Goal: Information Seeking & Learning: Find specific fact

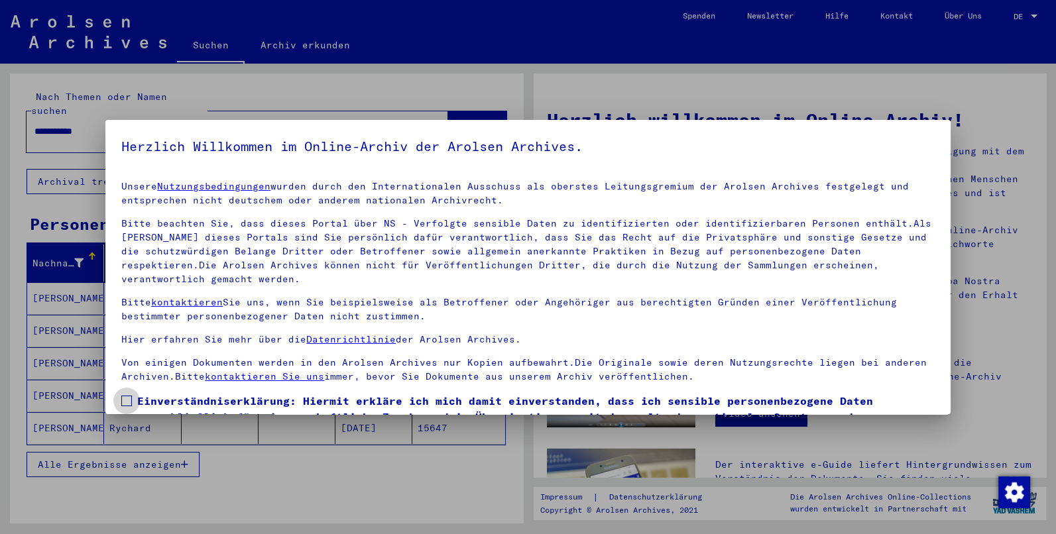
click at [128, 396] on span at bounding box center [126, 401] width 11 height 11
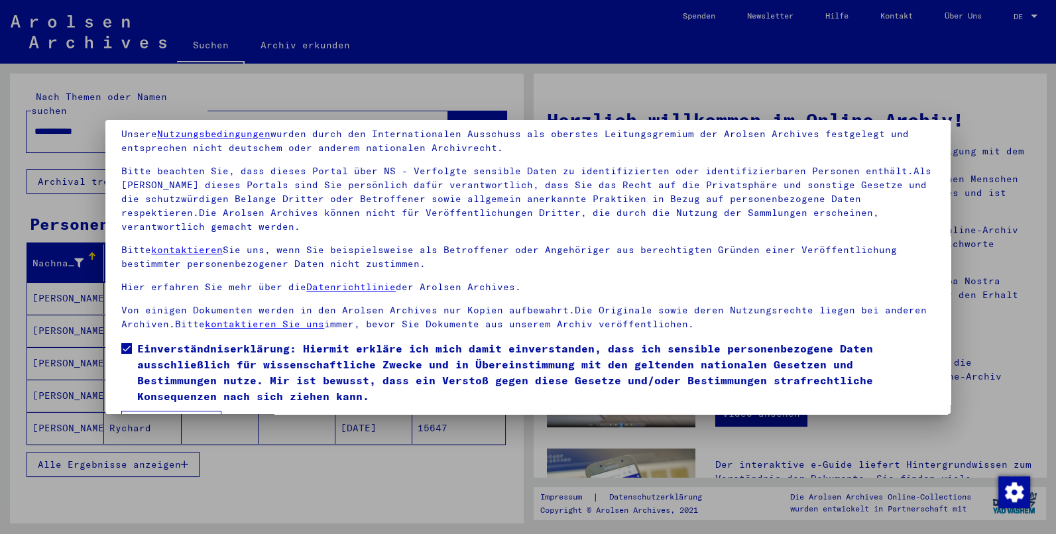
scroll to position [76, 0]
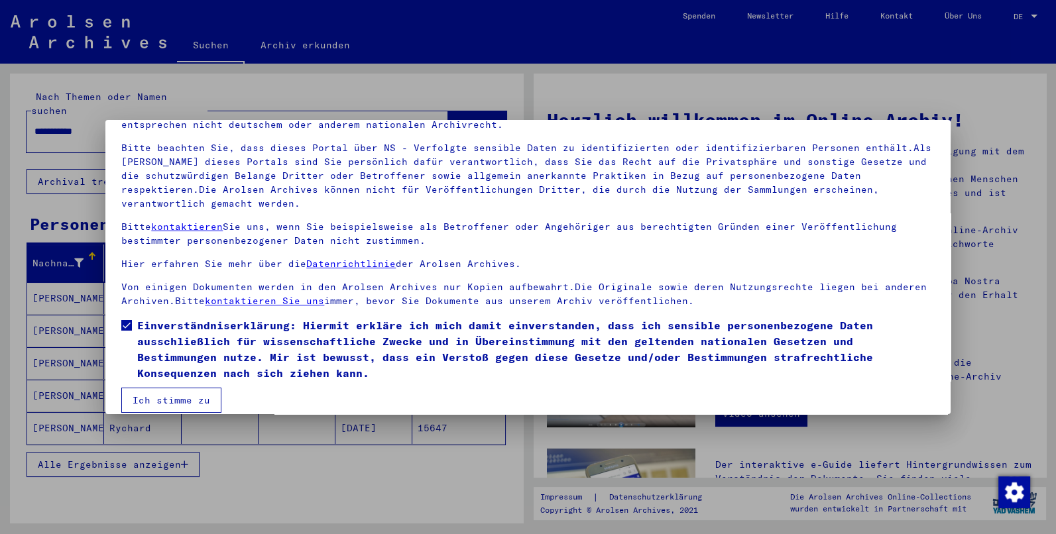
click at [163, 394] on button "Ich stimme zu" at bounding box center [171, 400] width 100 height 25
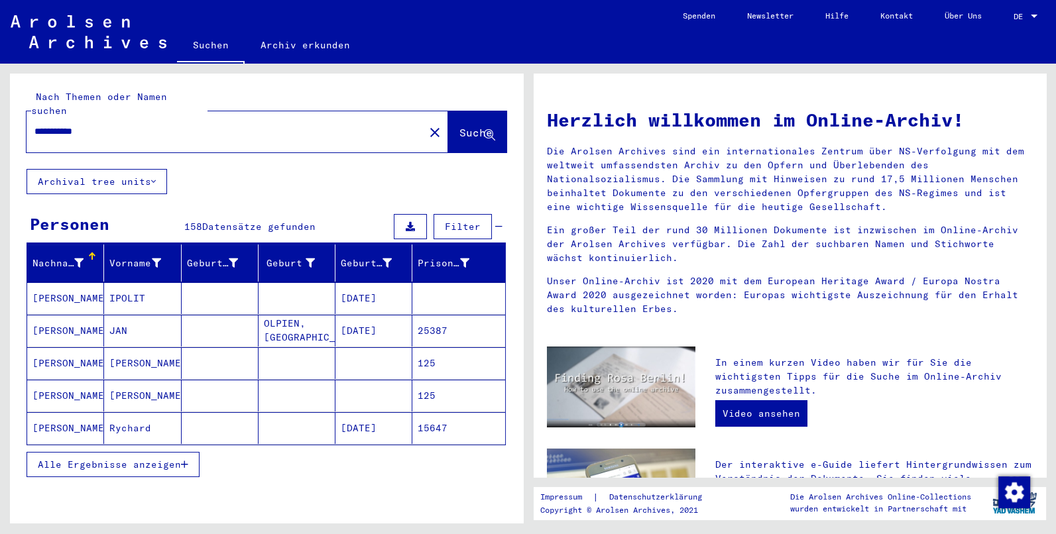
click at [165, 459] on span "Alle Ergebnisse anzeigen" at bounding box center [109, 465] width 143 height 12
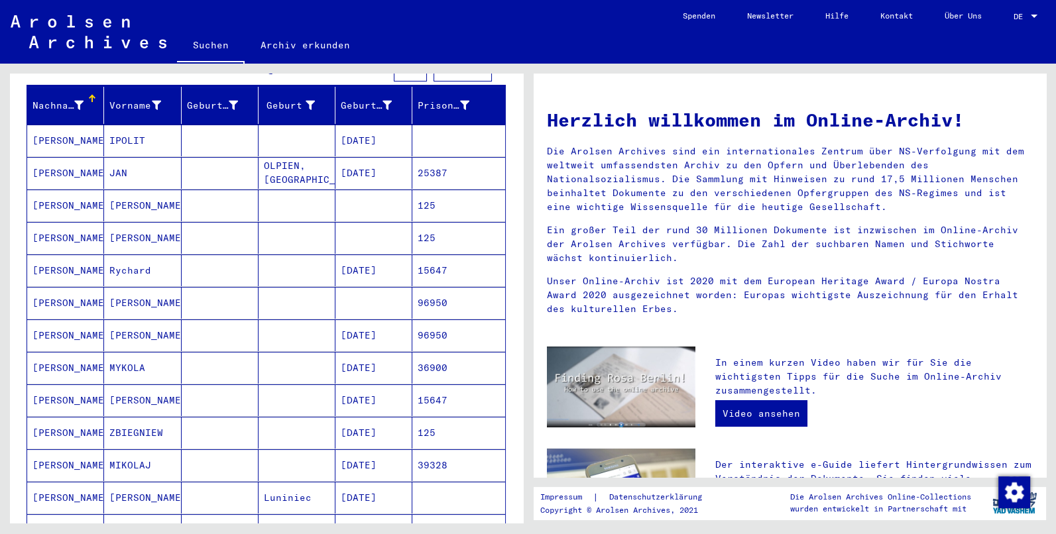
scroll to position [204, 0]
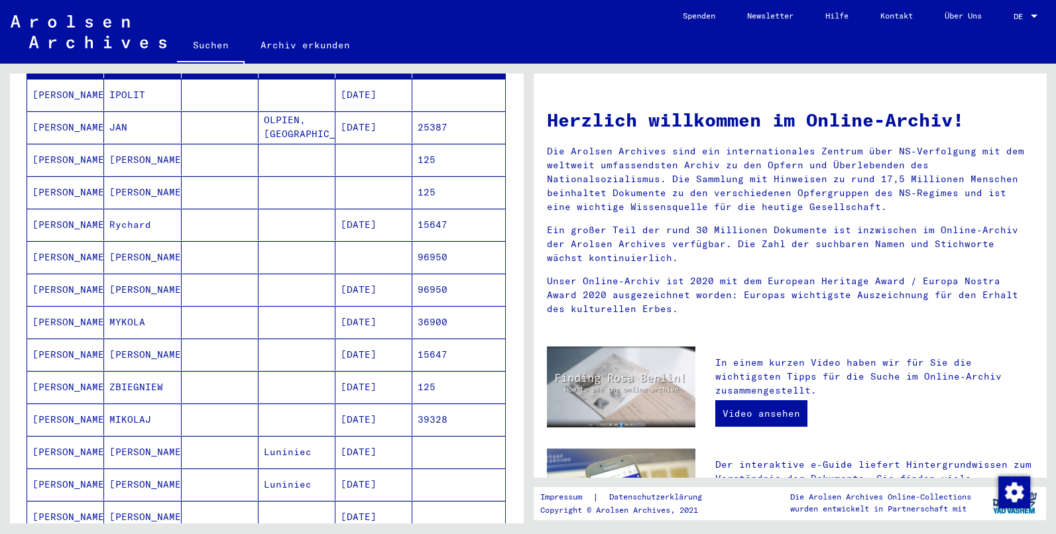
click at [64, 307] on mat-cell "[PERSON_NAME]" at bounding box center [65, 322] width 77 height 32
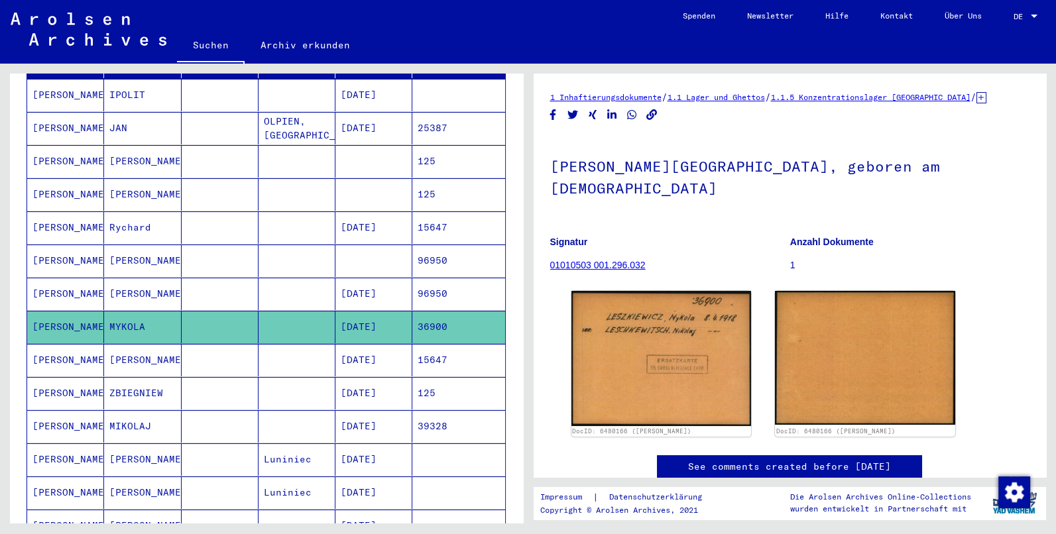
click at [65, 410] on mat-cell "[PERSON_NAME]" at bounding box center [65, 426] width 77 height 32
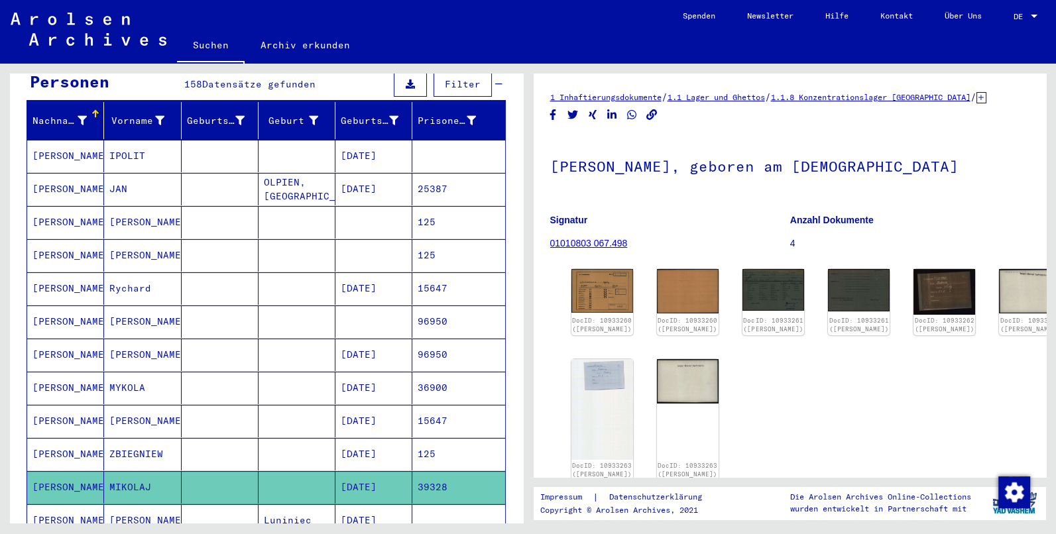
scroll to position [136, 0]
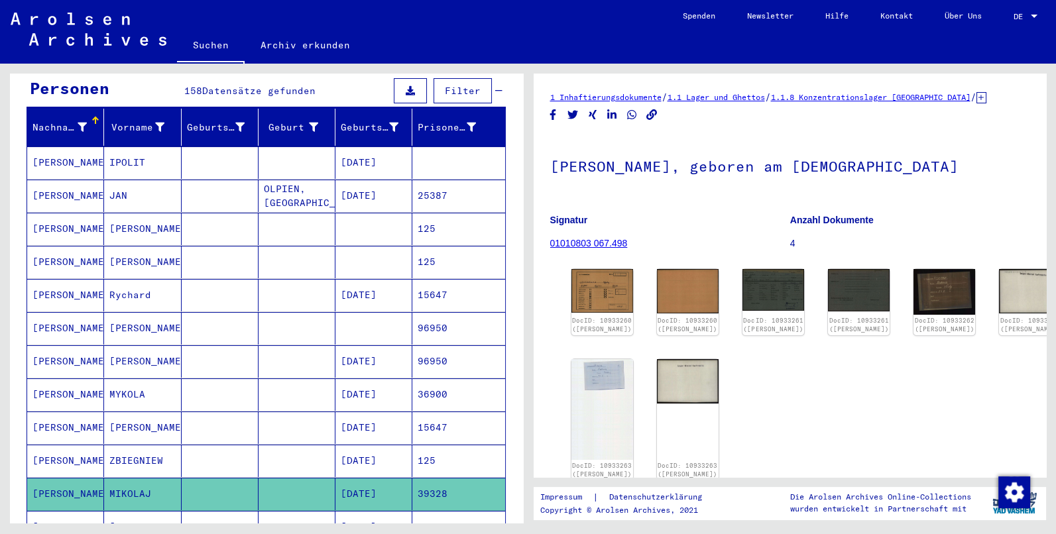
click at [57, 312] on mat-cell "[PERSON_NAME]" at bounding box center [65, 328] width 77 height 32
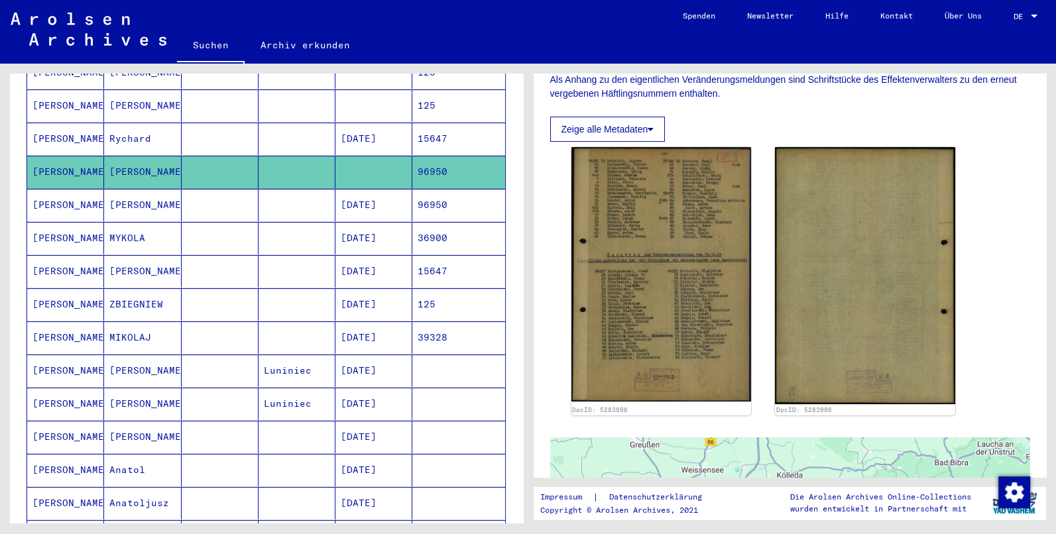
scroll to position [272, 0]
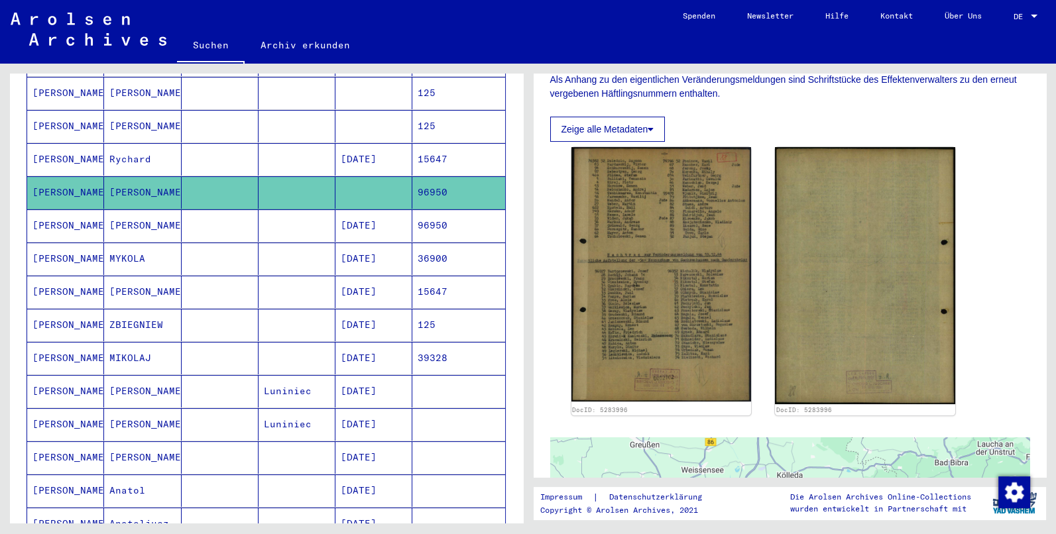
click at [70, 210] on mat-cell "[PERSON_NAME]" at bounding box center [65, 226] width 77 height 32
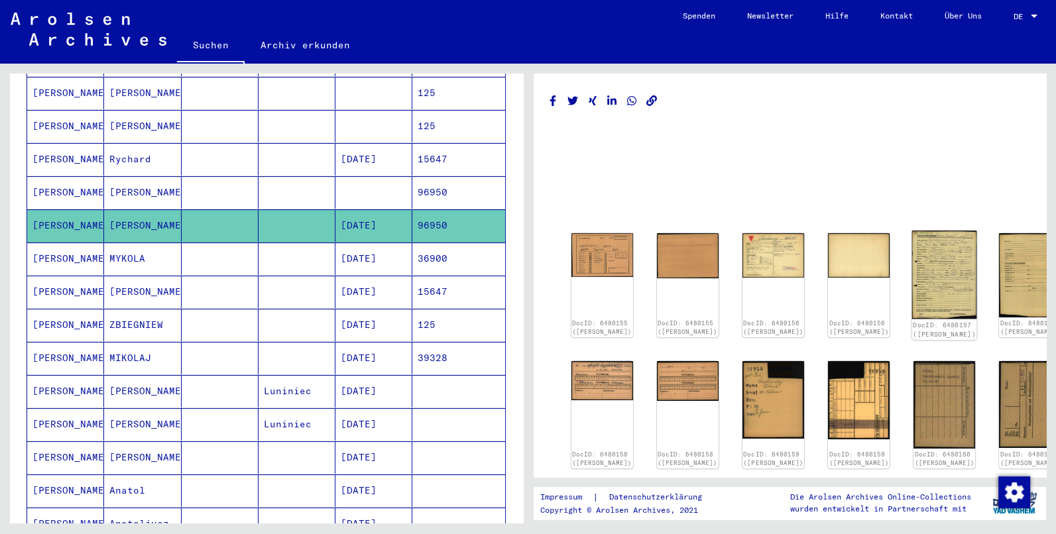
click at [912, 273] on img at bounding box center [944, 275] width 65 height 88
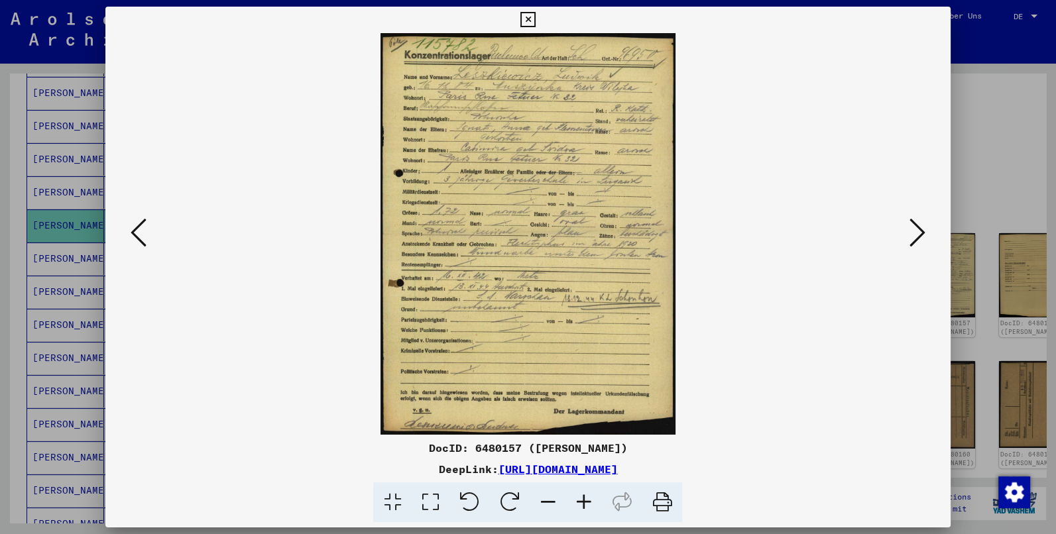
click at [578, 505] on icon at bounding box center [584, 503] width 36 height 40
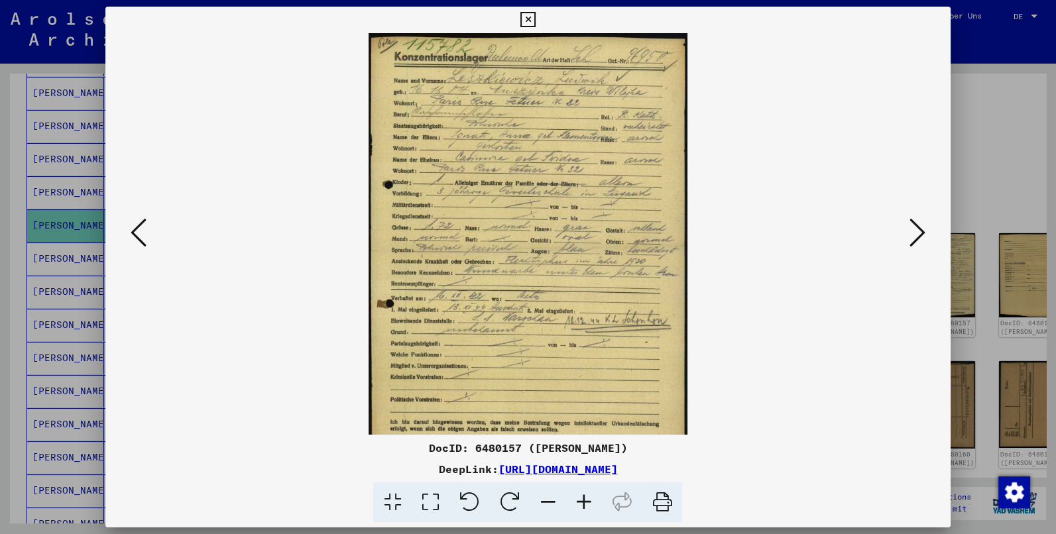
click at [579, 505] on icon at bounding box center [584, 503] width 36 height 40
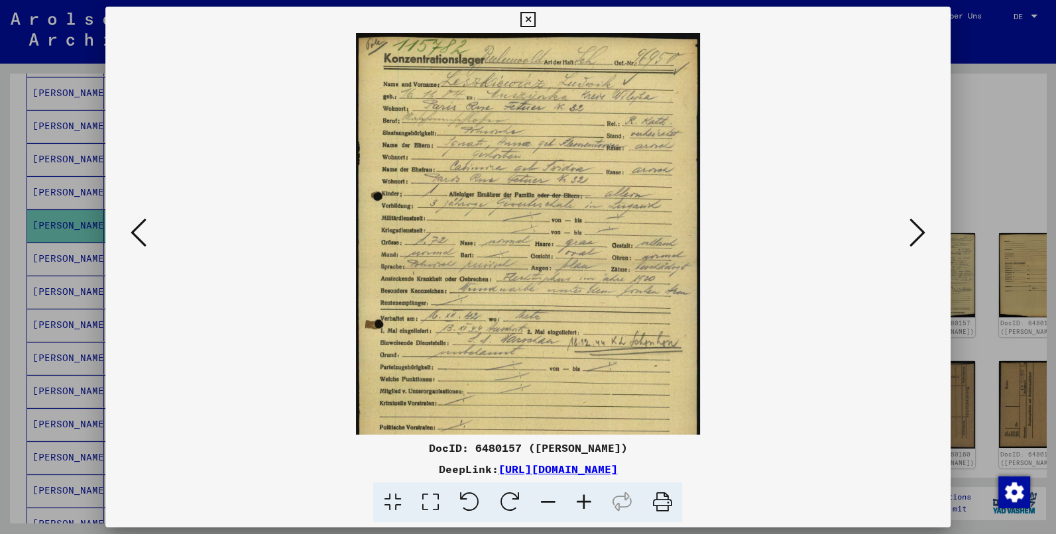
click at [579, 505] on icon at bounding box center [584, 503] width 36 height 40
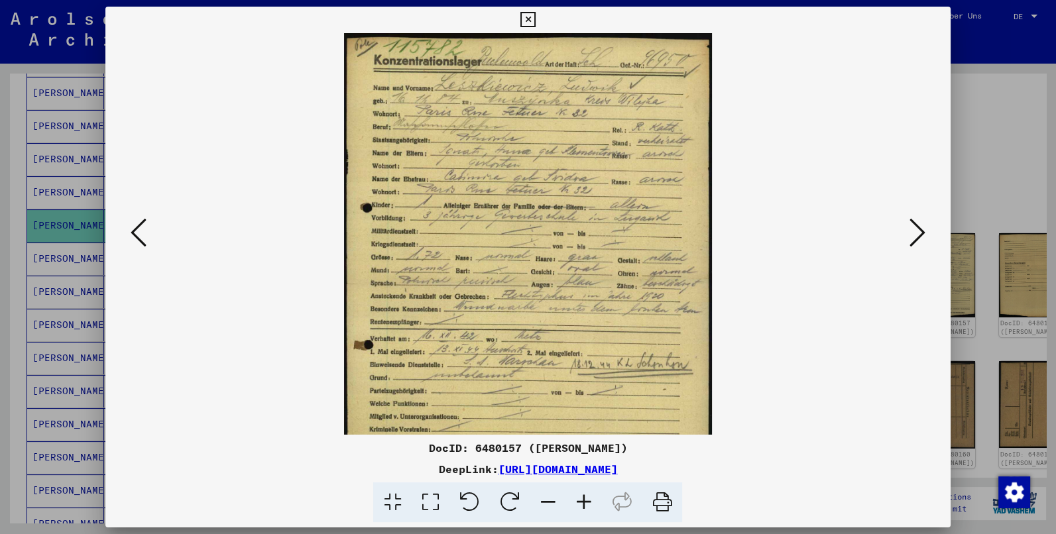
click at [579, 505] on icon at bounding box center [584, 503] width 36 height 40
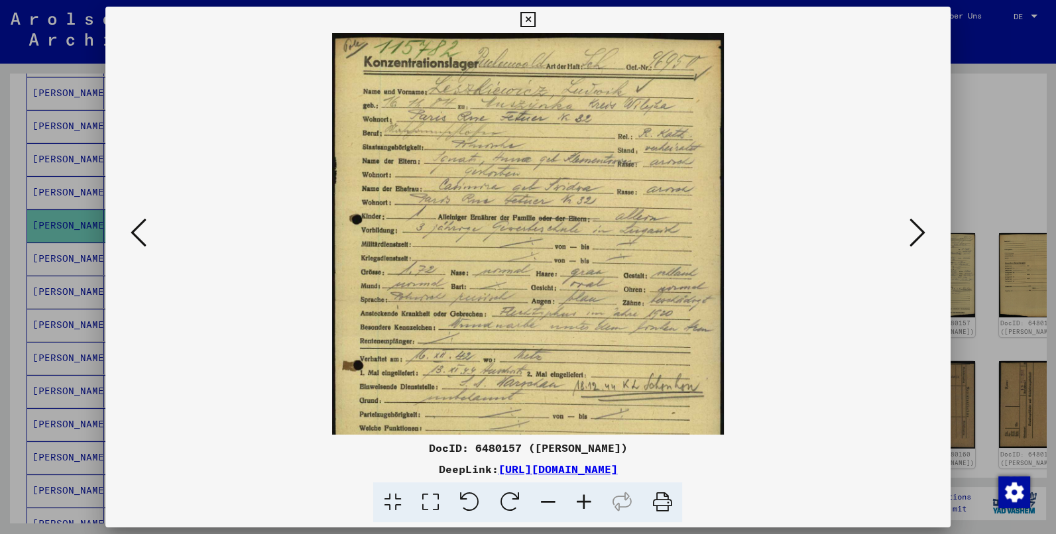
click at [579, 505] on icon at bounding box center [584, 503] width 36 height 40
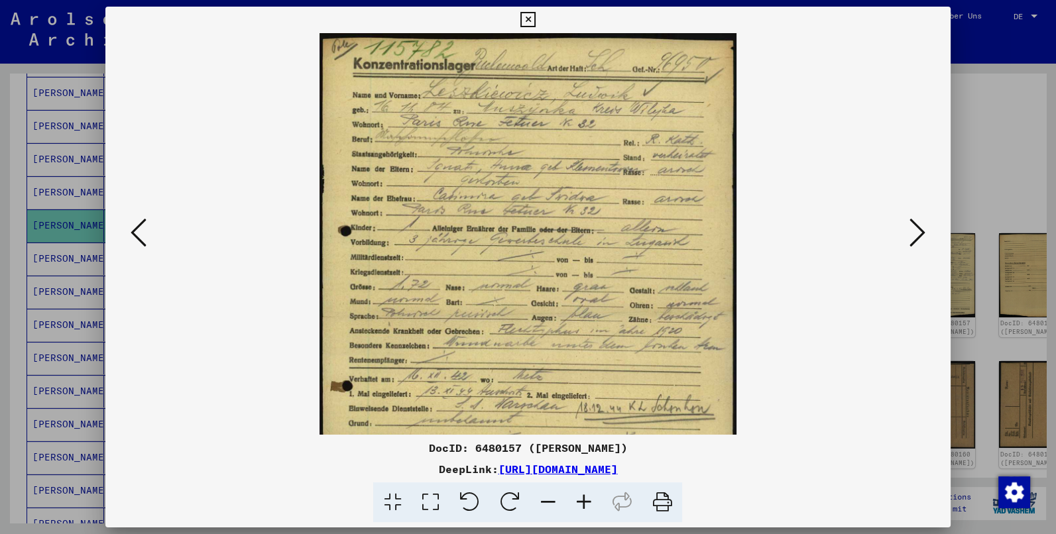
click at [579, 505] on icon at bounding box center [584, 503] width 36 height 40
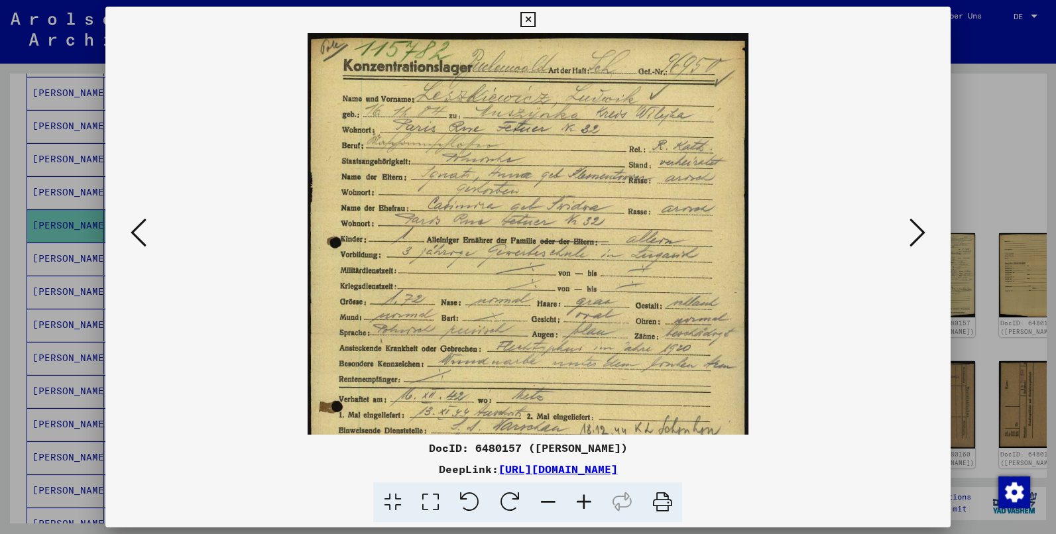
click at [579, 505] on icon at bounding box center [584, 503] width 36 height 40
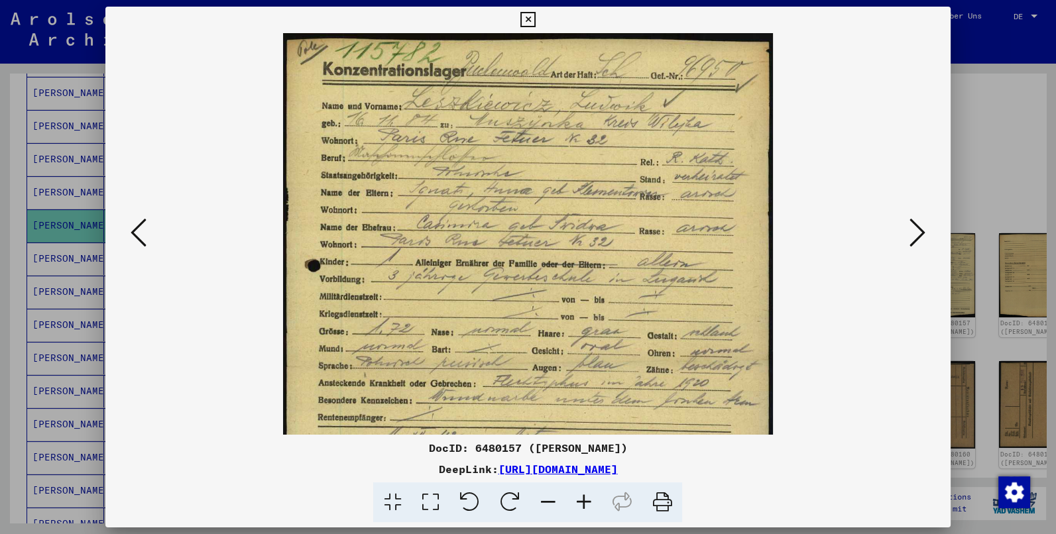
click at [579, 505] on icon at bounding box center [584, 503] width 36 height 40
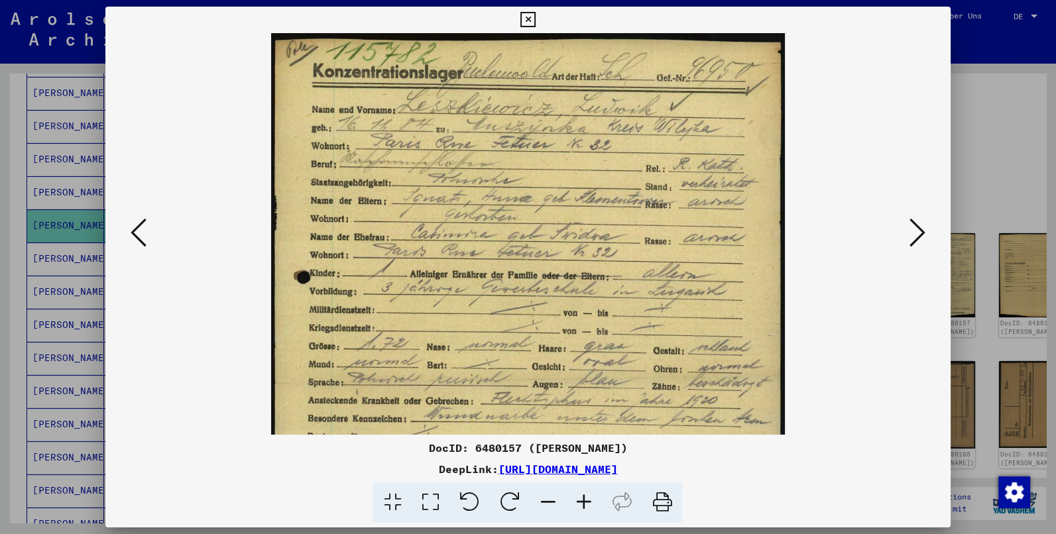
click at [579, 505] on icon at bounding box center [584, 503] width 36 height 40
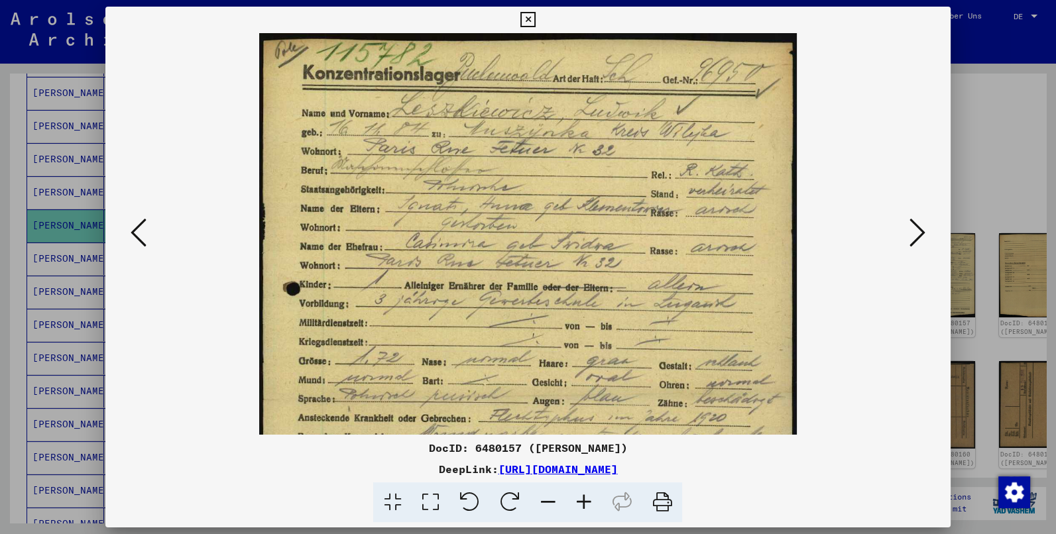
click at [579, 505] on icon at bounding box center [584, 503] width 36 height 40
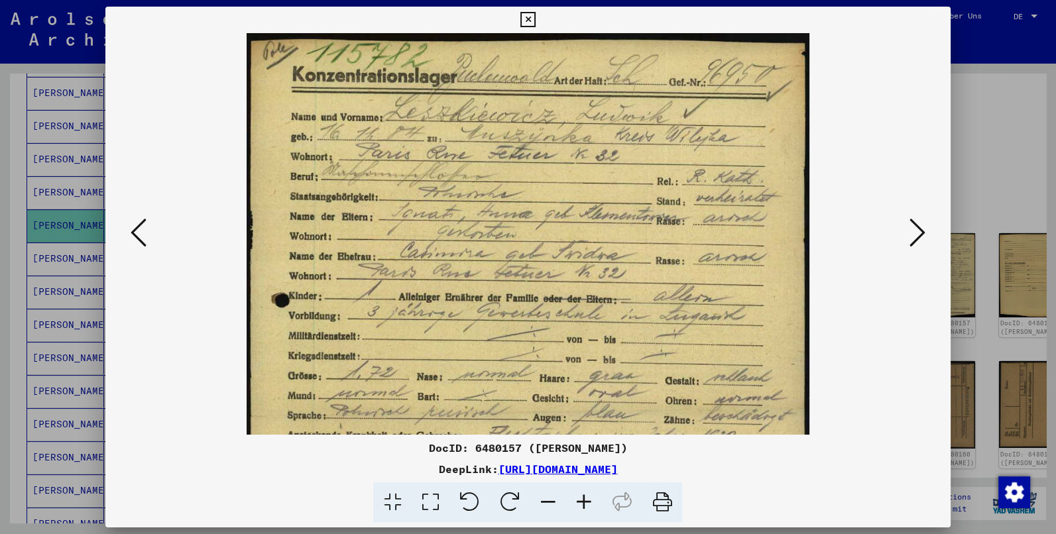
click at [579, 505] on icon at bounding box center [584, 503] width 36 height 40
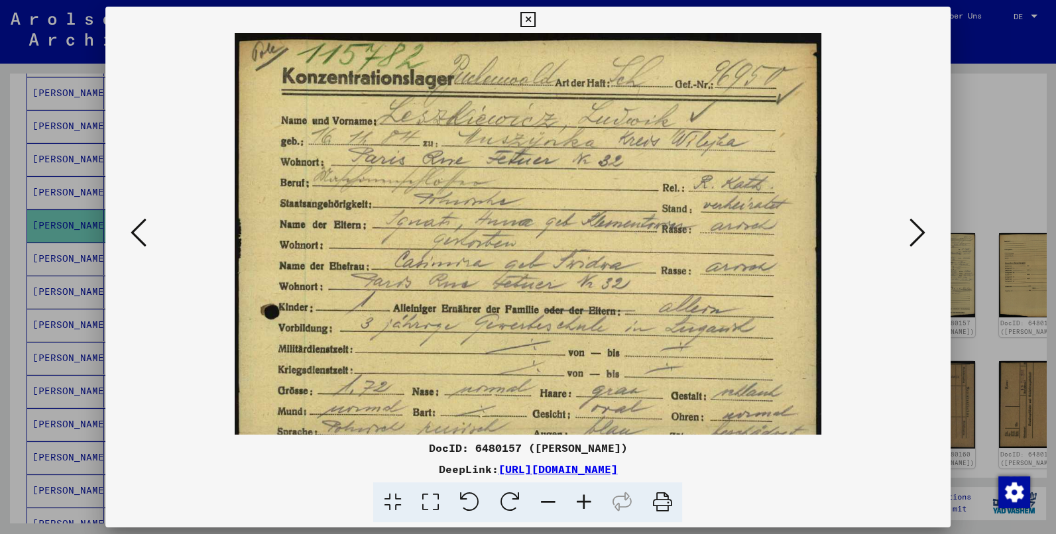
click at [579, 505] on icon at bounding box center [584, 503] width 36 height 40
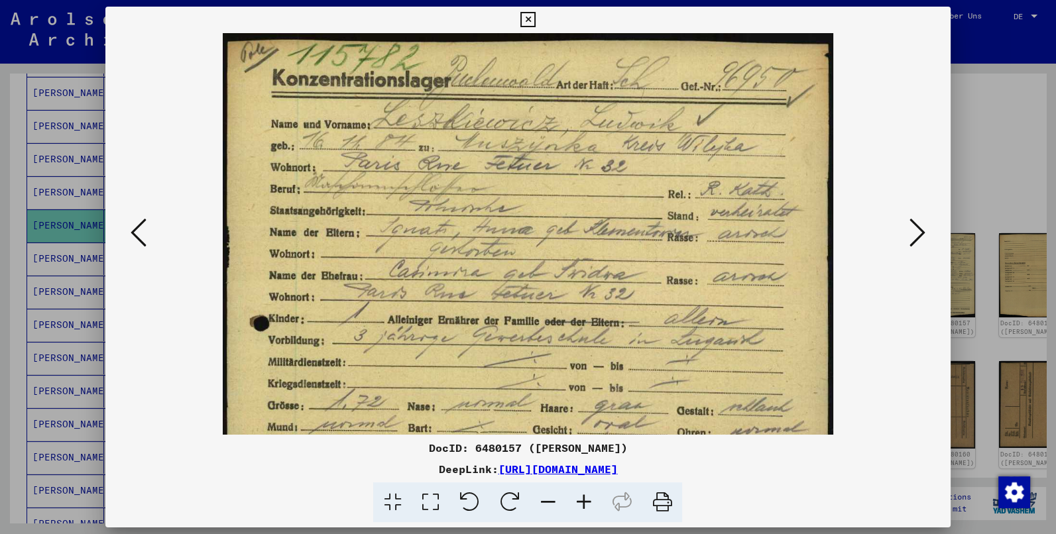
click at [579, 505] on icon at bounding box center [584, 503] width 36 height 40
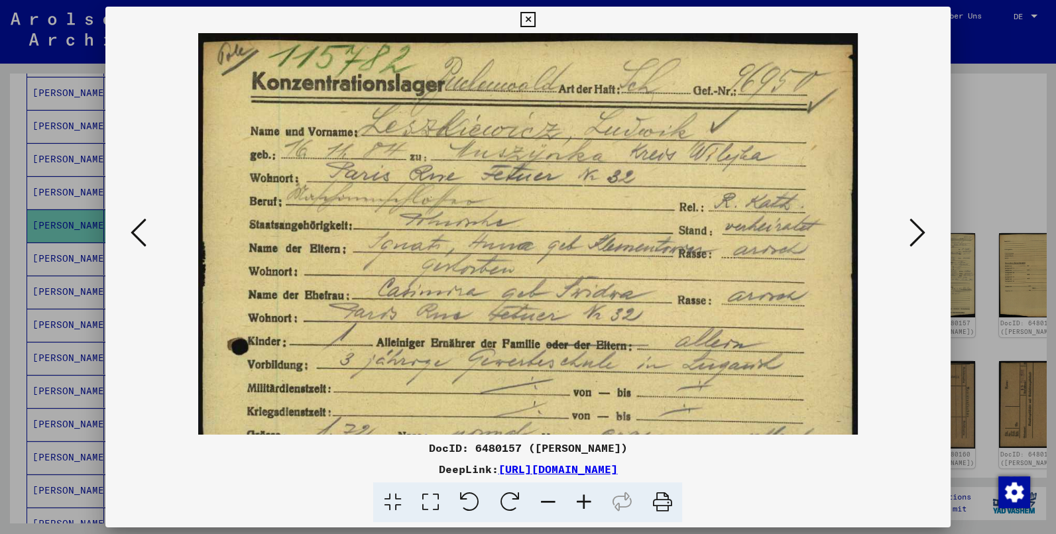
click at [579, 505] on icon at bounding box center [584, 503] width 36 height 40
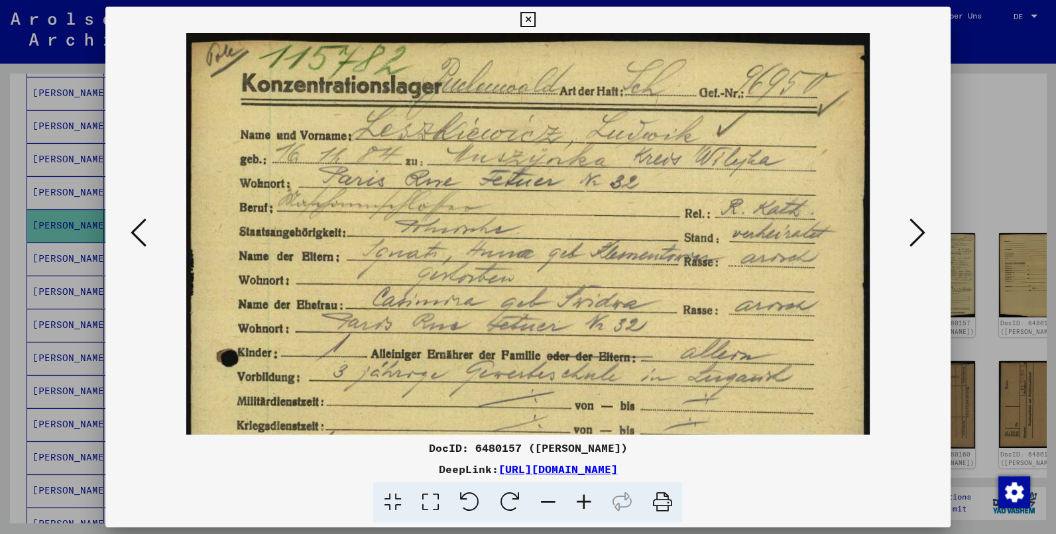
click at [579, 505] on icon at bounding box center [584, 503] width 36 height 40
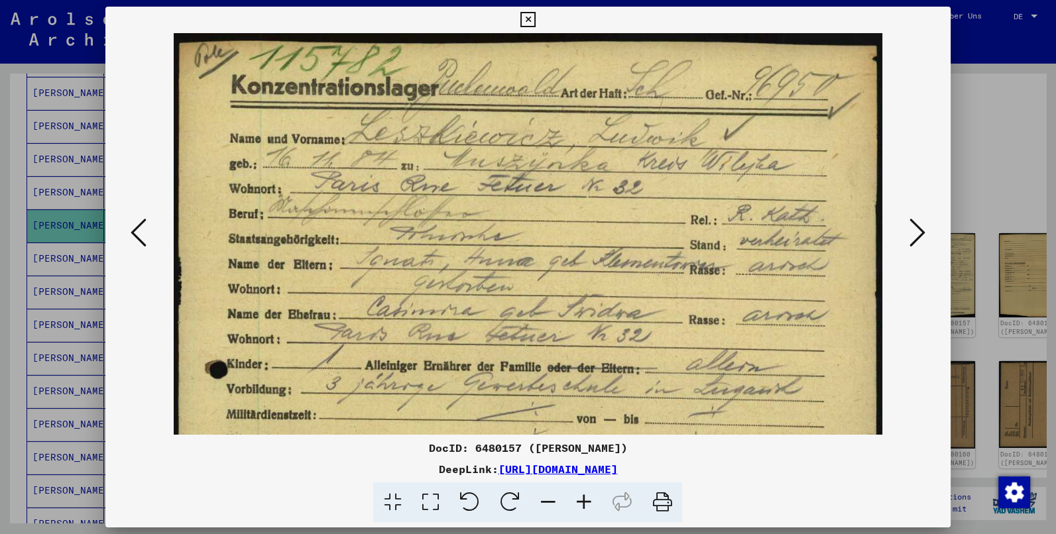
click at [579, 505] on icon at bounding box center [584, 503] width 36 height 40
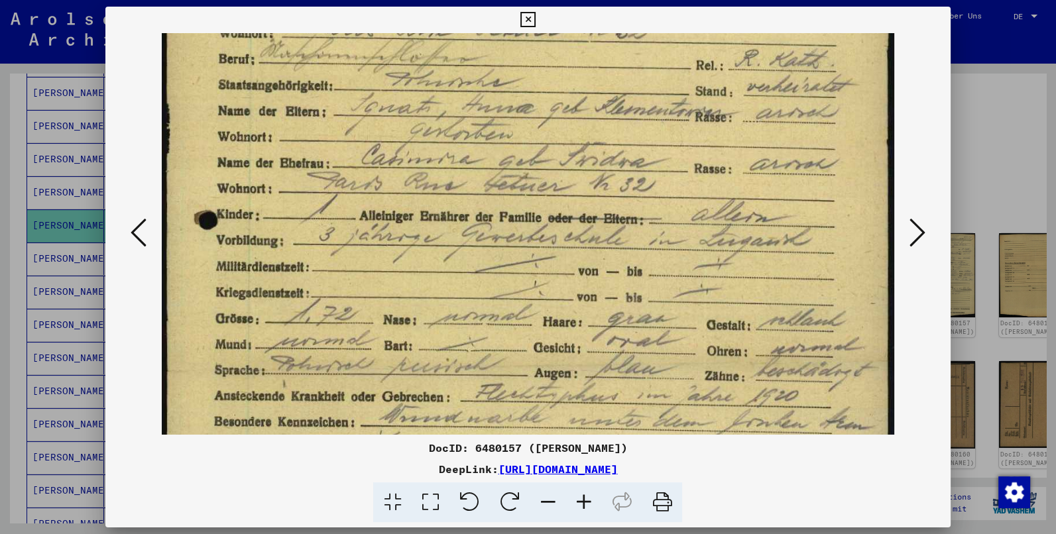
drag, startPoint x: 526, startPoint y: 330, endPoint x: 551, endPoint y: 153, distance: 179.5
click at [557, 168] on img at bounding box center [528, 371] width 733 height 999
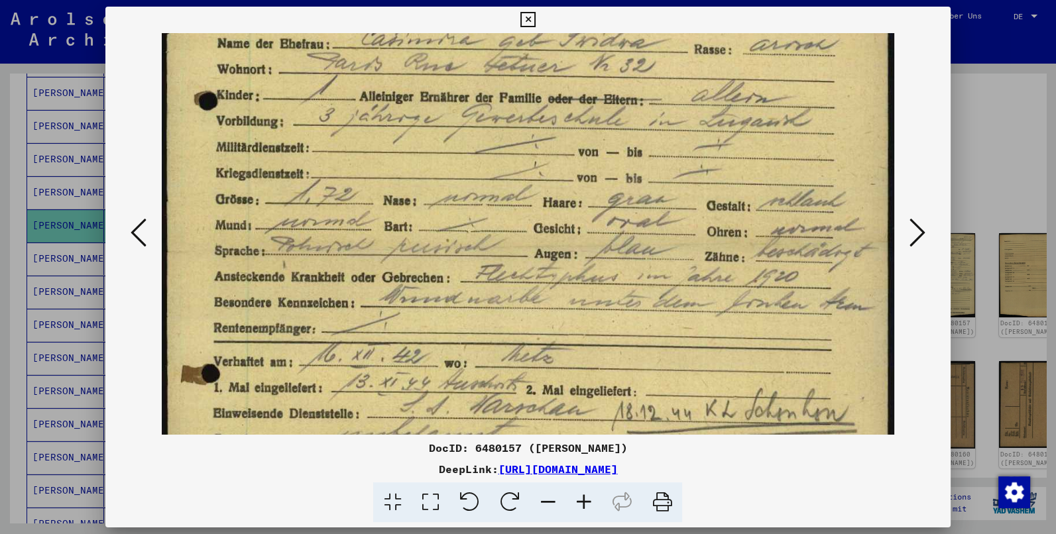
drag, startPoint x: 496, startPoint y: 292, endPoint x: 479, endPoint y: 151, distance: 141.6
click at [487, 166] on img at bounding box center [528, 252] width 733 height 999
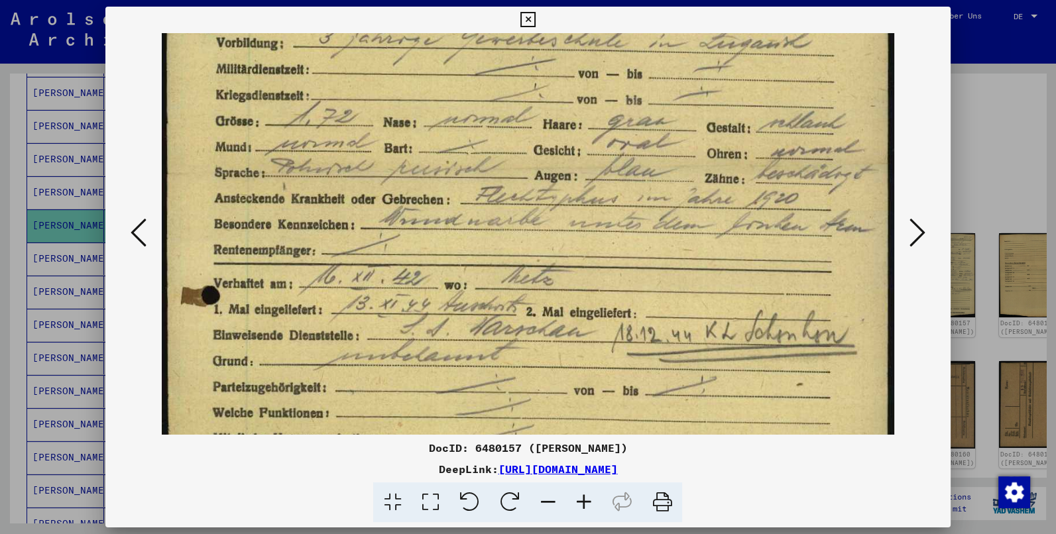
scroll to position [375, 0]
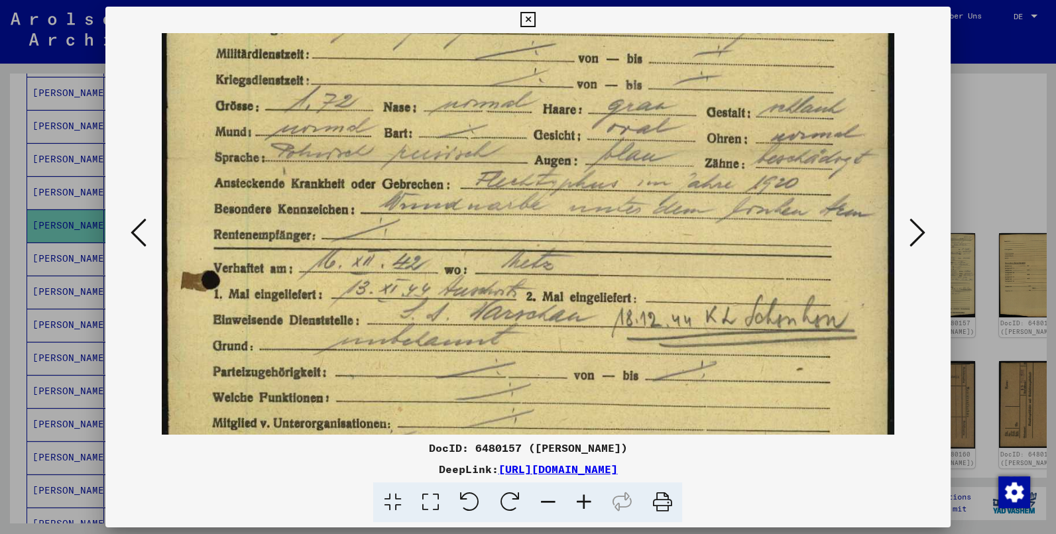
drag, startPoint x: 479, startPoint y: 262, endPoint x: 462, endPoint y: 178, distance: 86.0
click at [477, 174] on img at bounding box center [528, 158] width 733 height 999
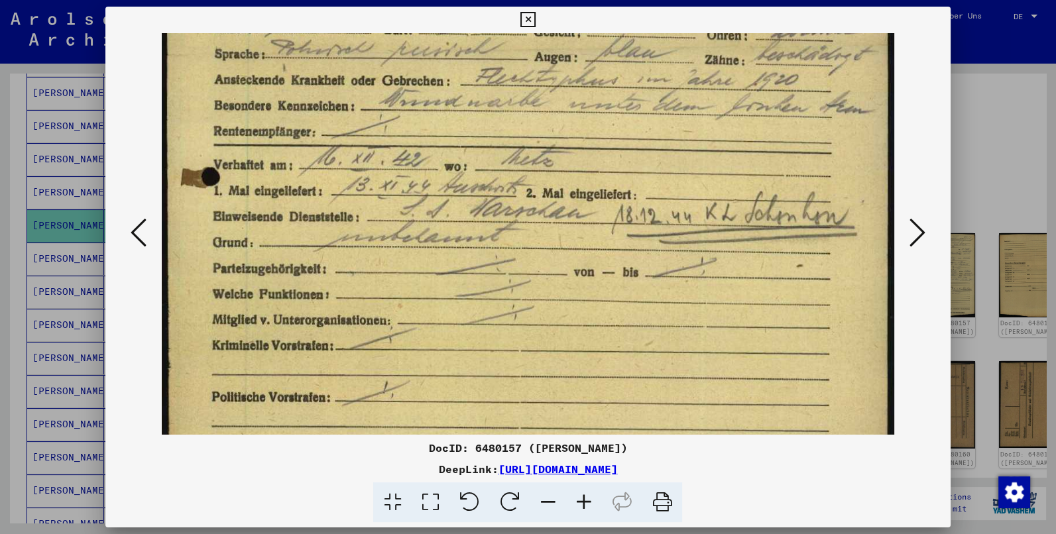
drag, startPoint x: 593, startPoint y: 390, endPoint x: 564, endPoint y: 283, distance: 110.5
click at [564, 283] on img at bounding box center [528, 55] width 733 height 999
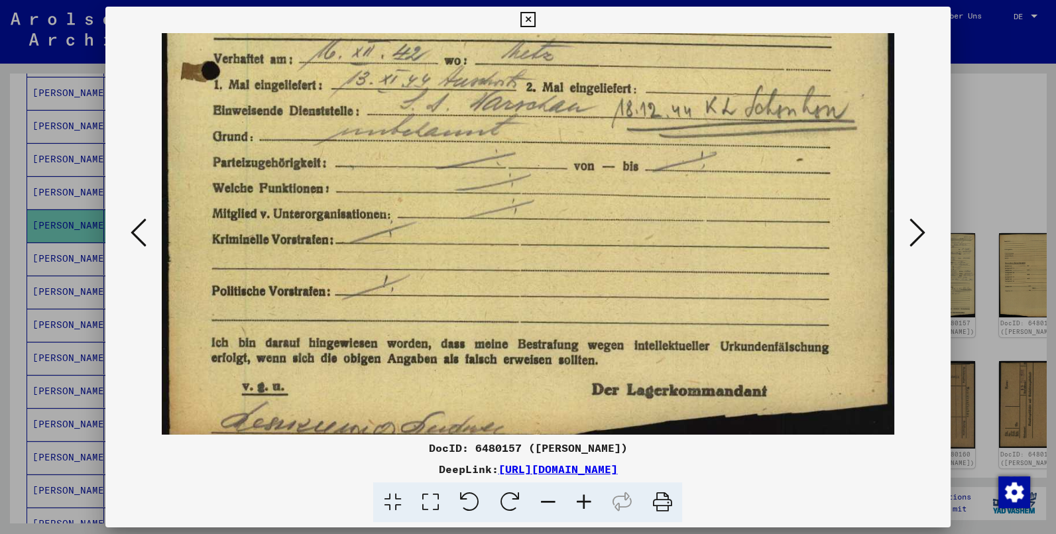
drag, startPoint x: 566, startPoint y: 344, endPoint x: 564, endPoint y: 239, distance: 104.8
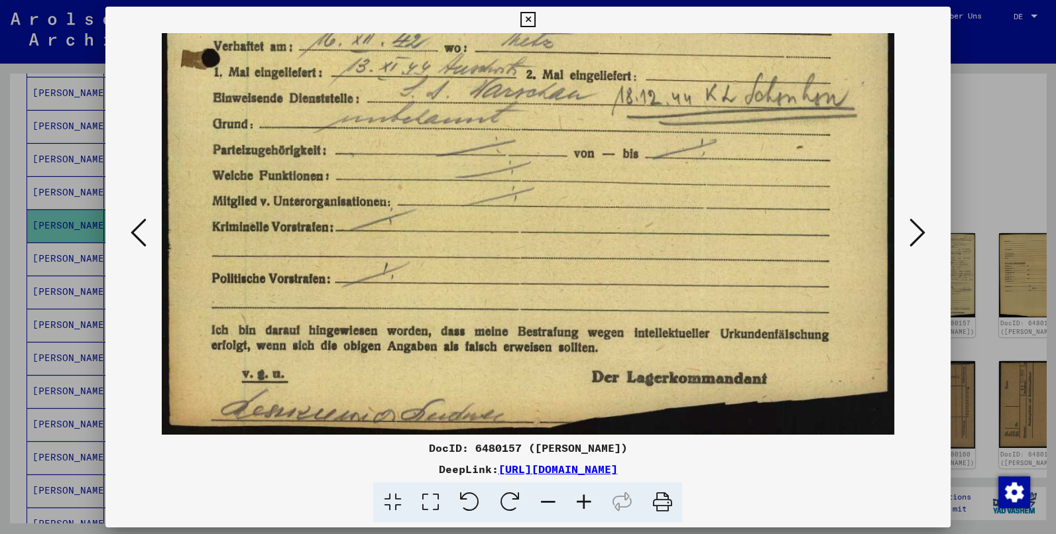
drag, startPoint x: 576, startPoint y: 228, endPoint x: 580, endPoint y: 180, distance: 48.0
click at [915, 231] on icon at bounding box center [918, 233] width 16 height 32
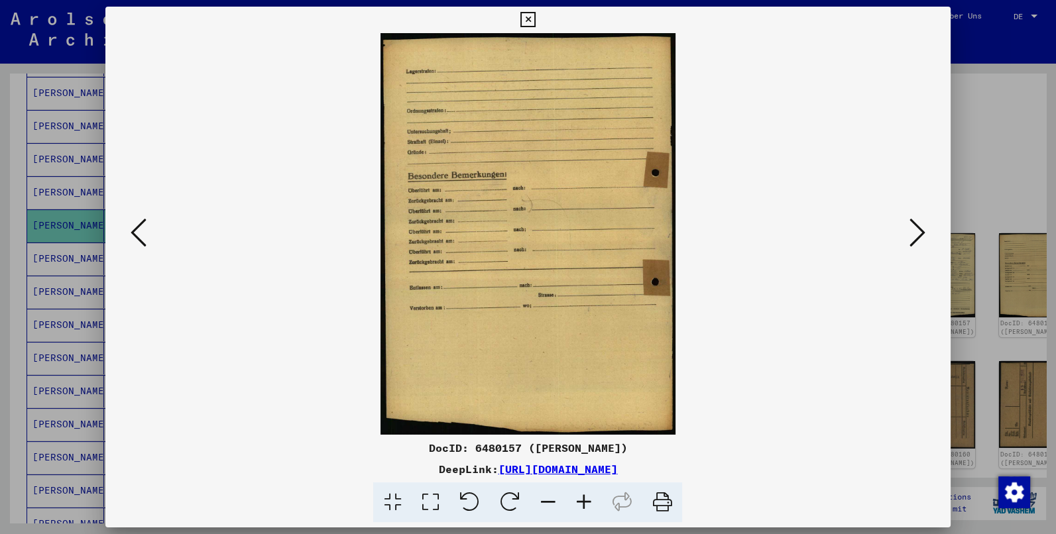
click at [917, 229] on icon at bounding box center [918, 233] width 16 height 32
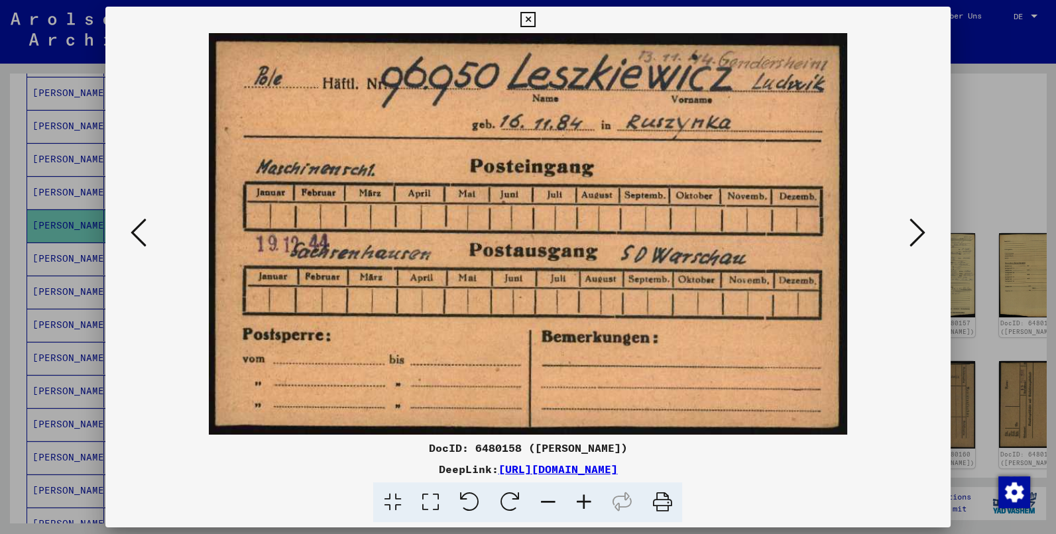
click at [916, 235] on icon at bounding box center [918, 233] width 16 height 32
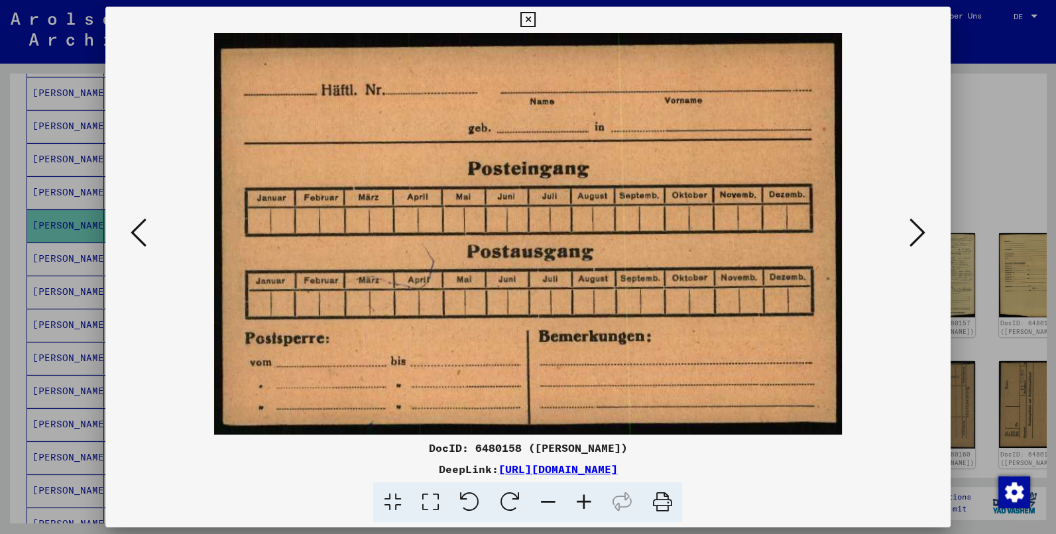
click at [916, 235] on icon at bounding box center [918, 233] width 16 height 32
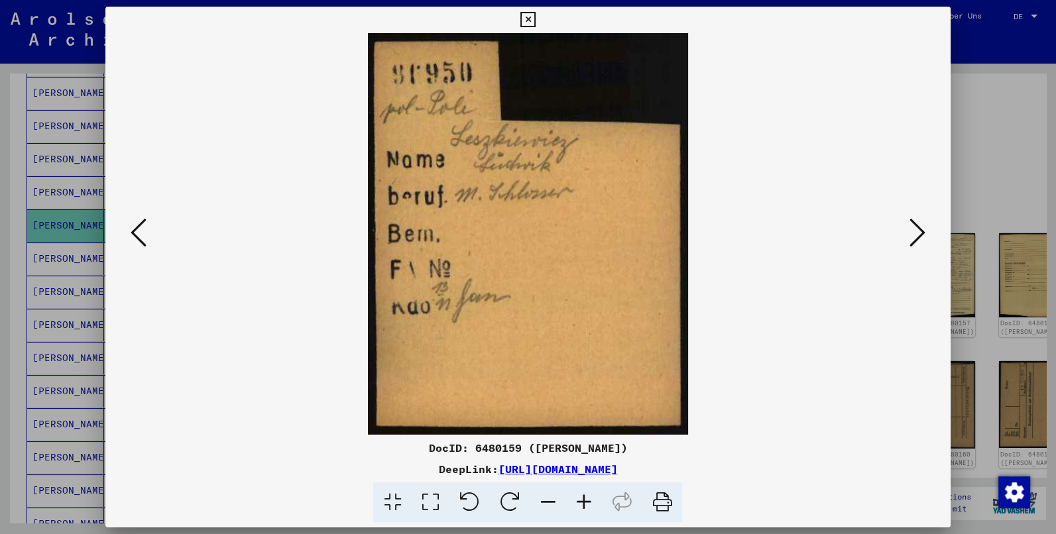
click at [922, 233] on icon at bounding box center [918, 233] width 16 height 32
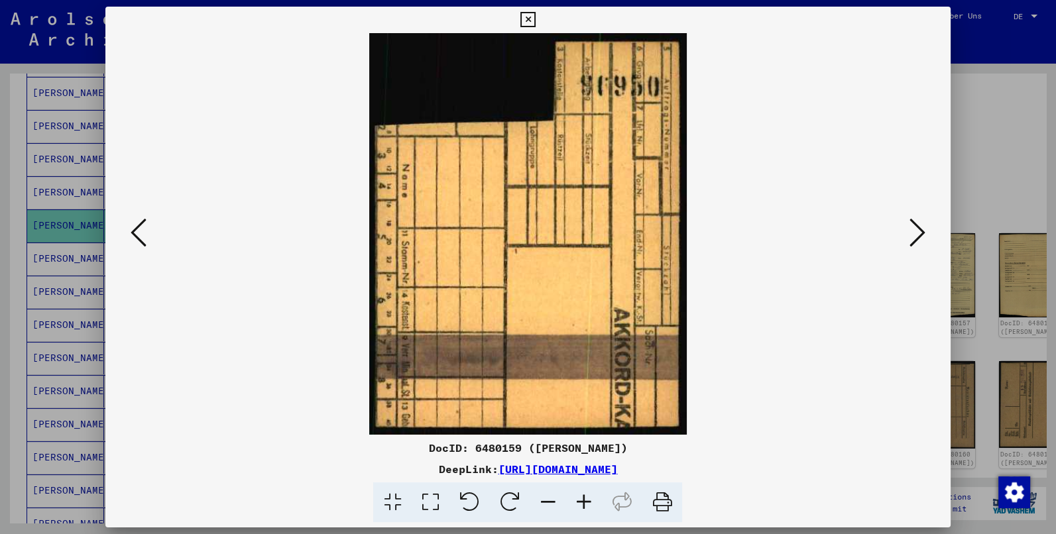
click at [922, 233] on icon at bounding box center [918, 233] width 16 height 32
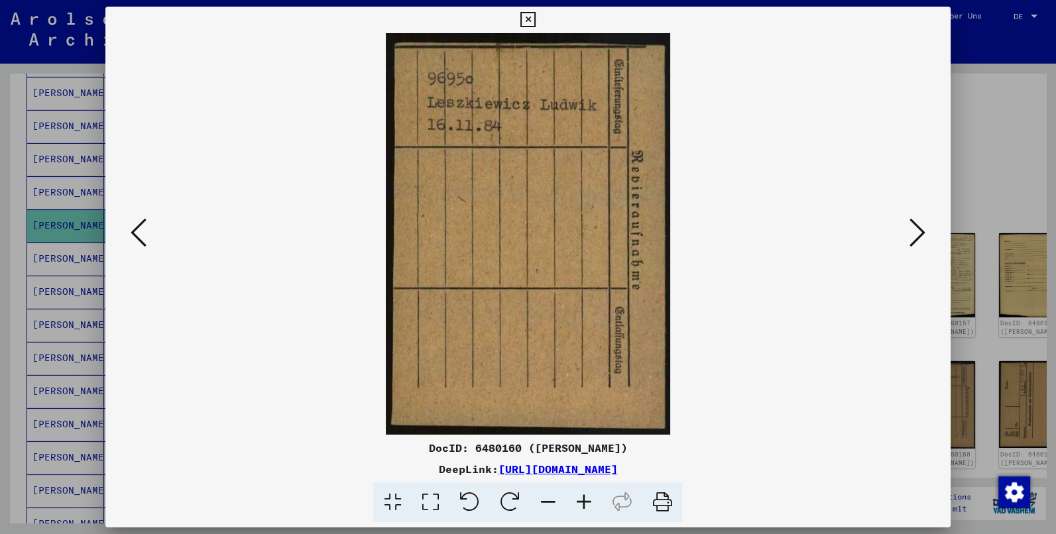
click at [922, 234] on icon at bounding box center [918, 233] width 16 height 32
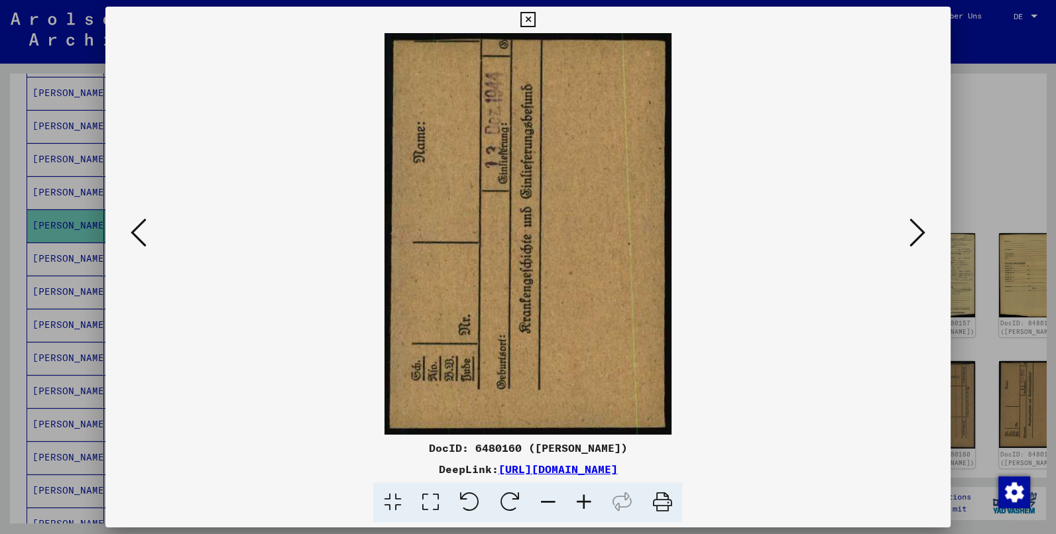
click at [920, 234] on icon at bounding box center [918, 233] width 16 height 32
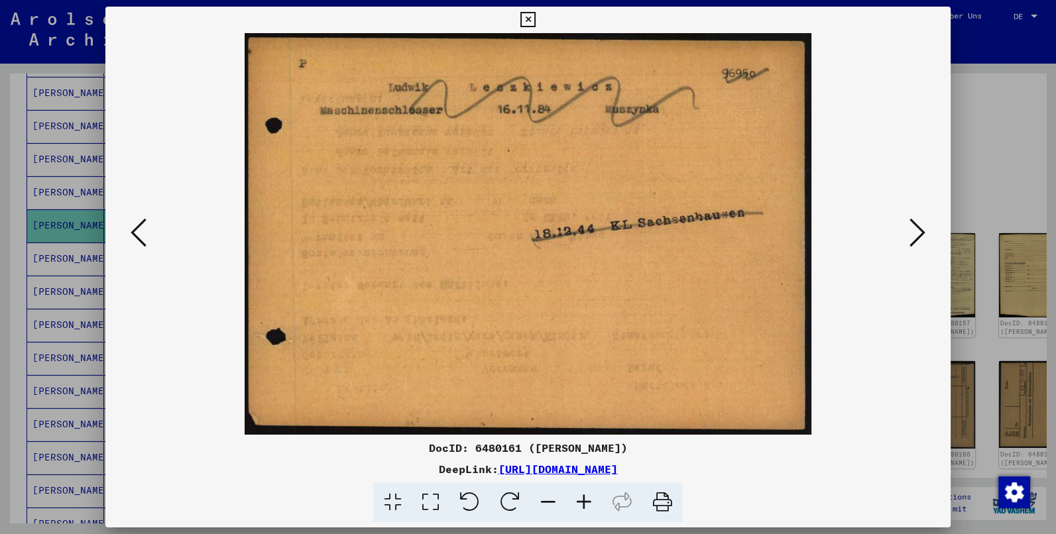
click at [920, 234] on icon at bounding box center [918, 233] width 16 height 32
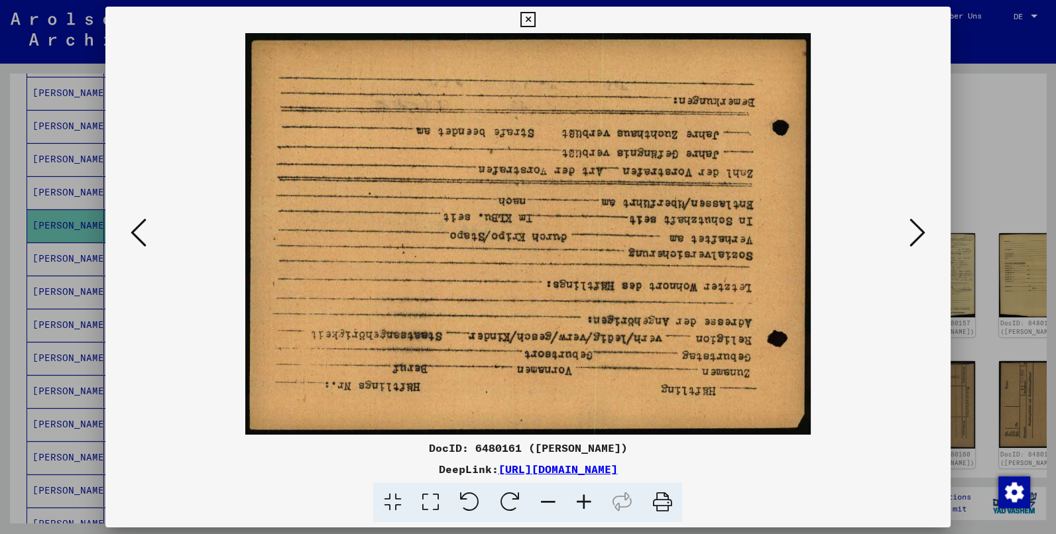
click at [509, 499] on icon at bounding box center [509, 503] width 40 height 40
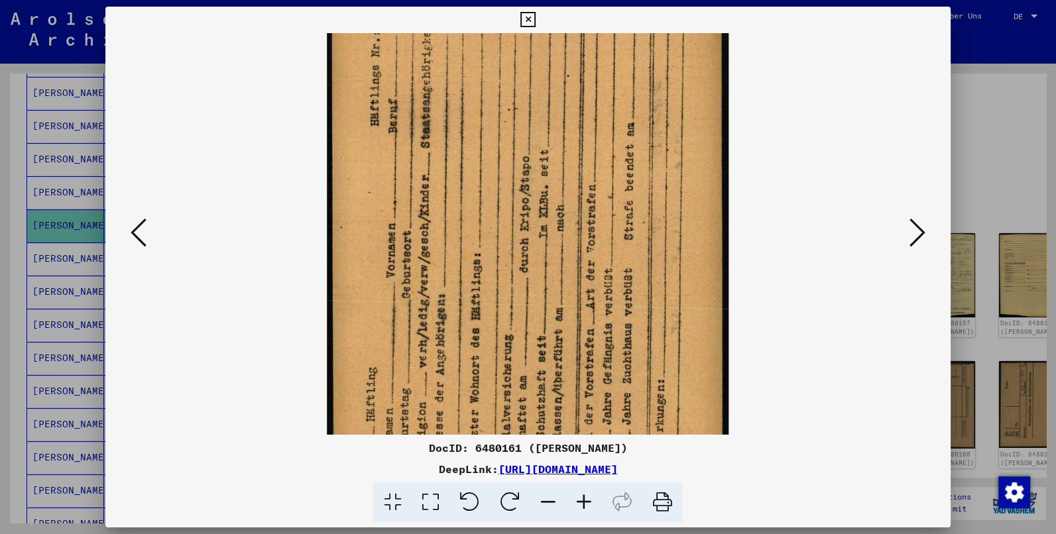
click at [509, 499] on icon at bounding box center [509, 503] width 40 height 40
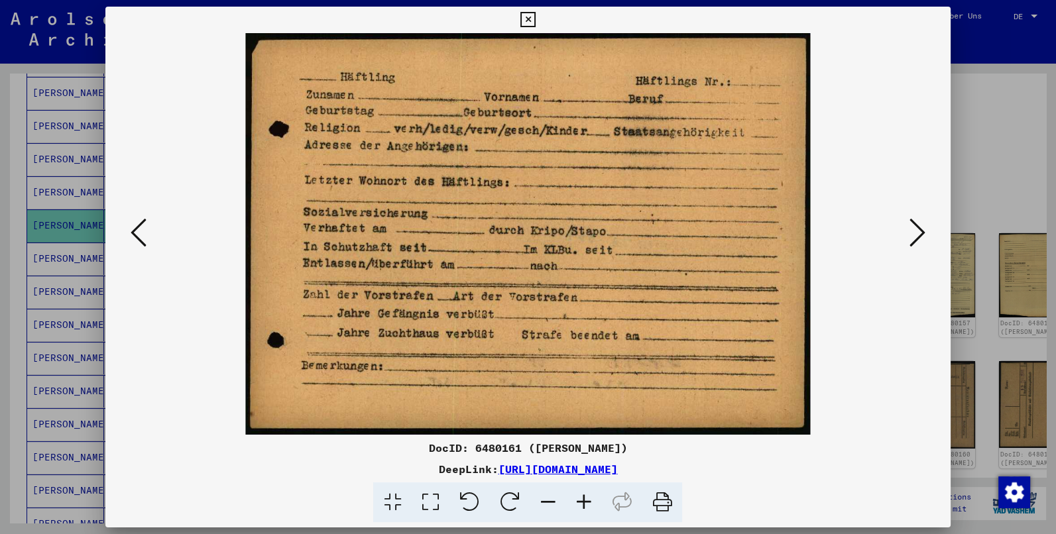
click at [926, 229] on icon at bounding box center [918, 233] width 16 height 32
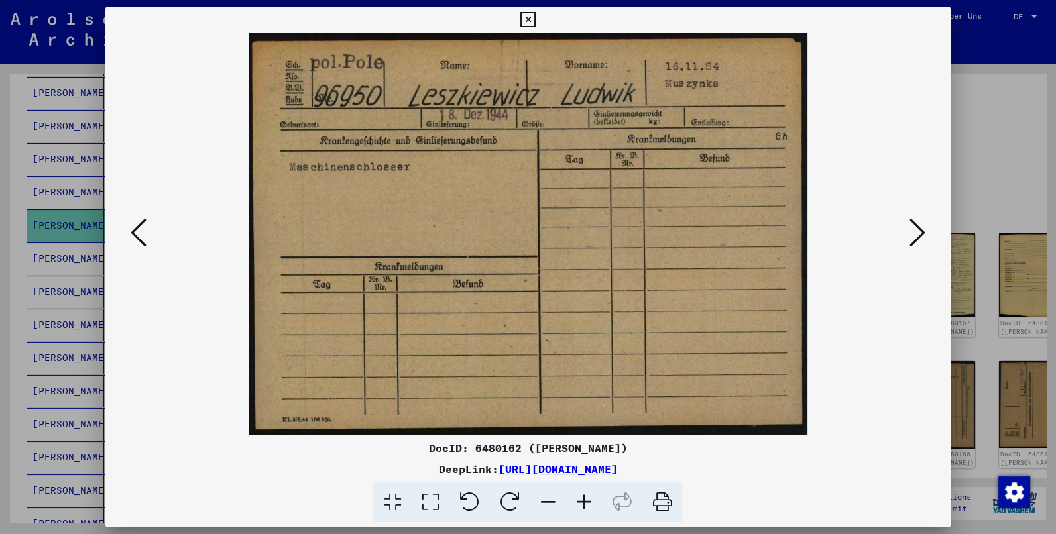
click at [924, 231] on icon at bounding box center [918, 233] width 16 height 32
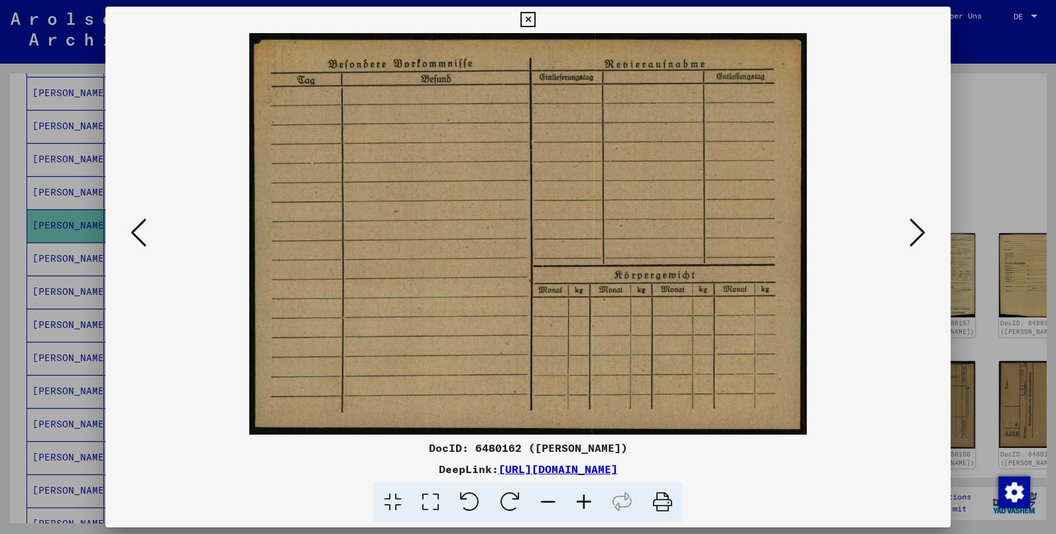
click at [924, 231] on icon at bounding box center [918, 233] width 16 height 32
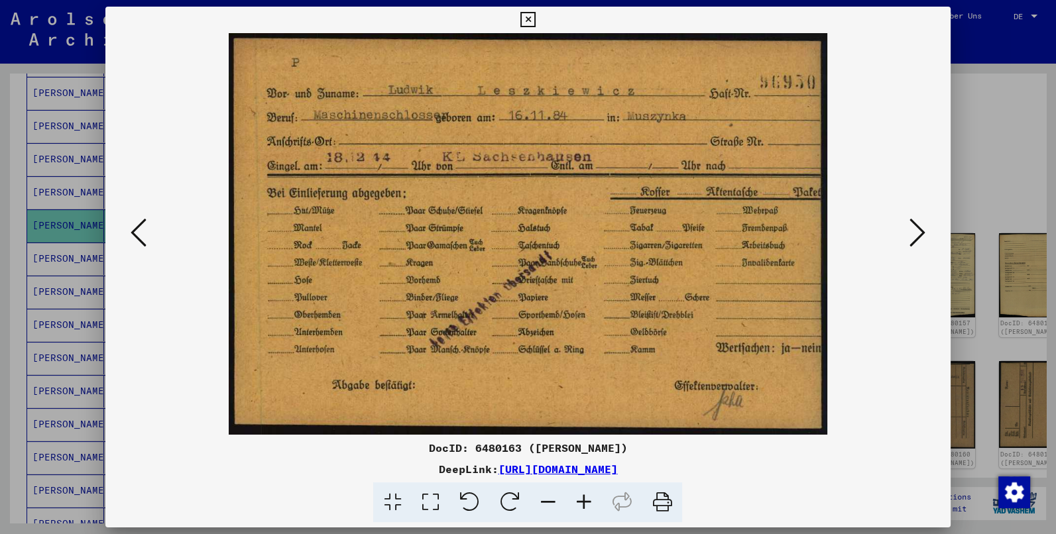
click at [922, 236] on icon at bounding box center [918, 233] width 16 height 32
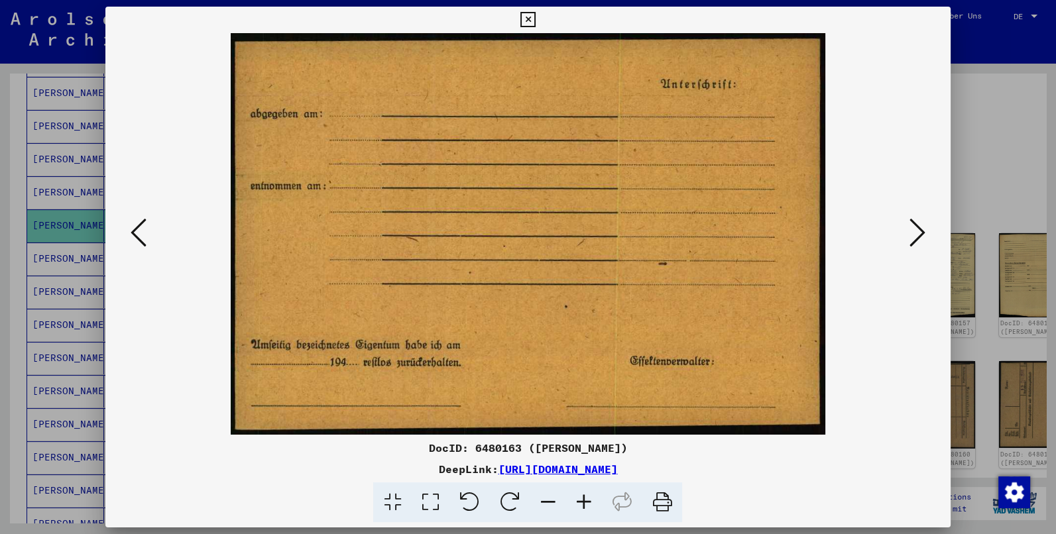
click at [922, 236] on icon at bounding box center [918, 233] width 16 height 32
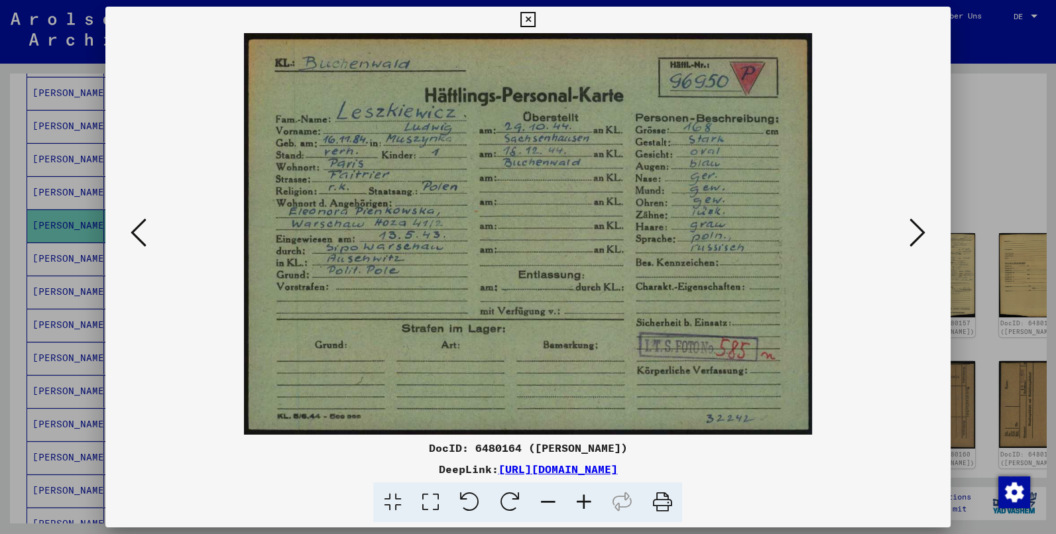
click at [580, 499] on icon at bounding box center [584, 503] width 36 height 40
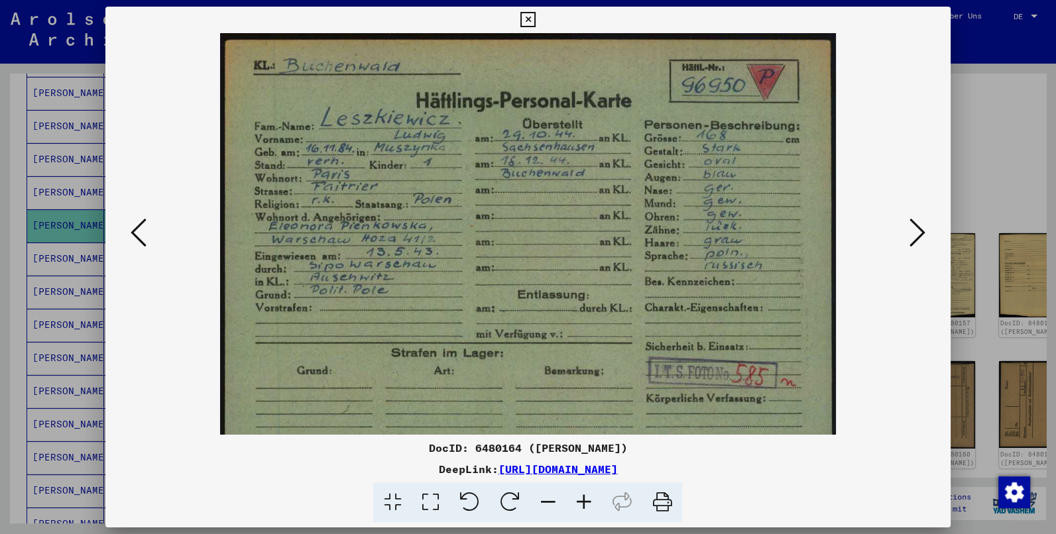
click at [580, 499] on icon at bounding box center [584, 503] width 36 height 40
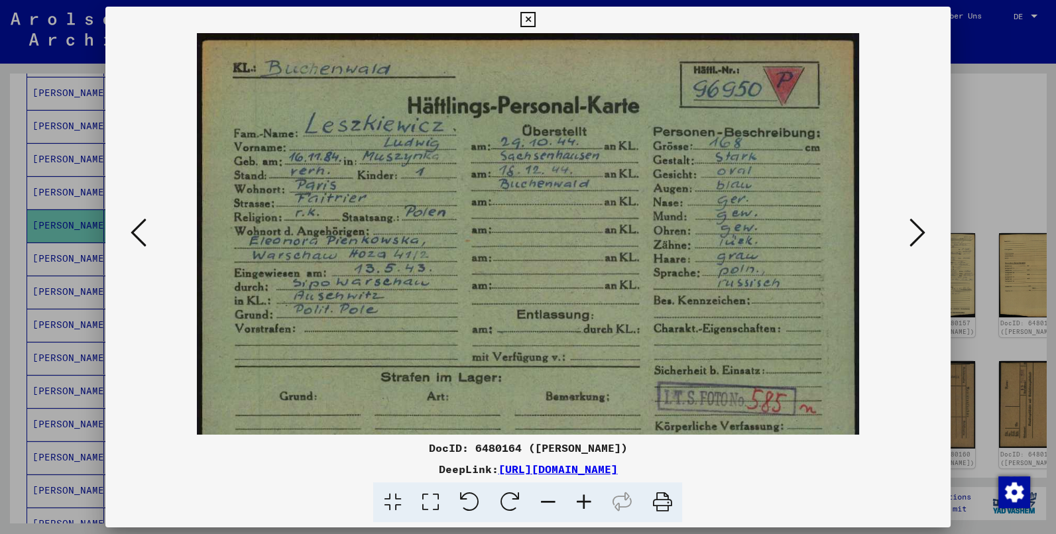
click at [580, 499] on icon at bounding box center [584, 503] width 36 height 40
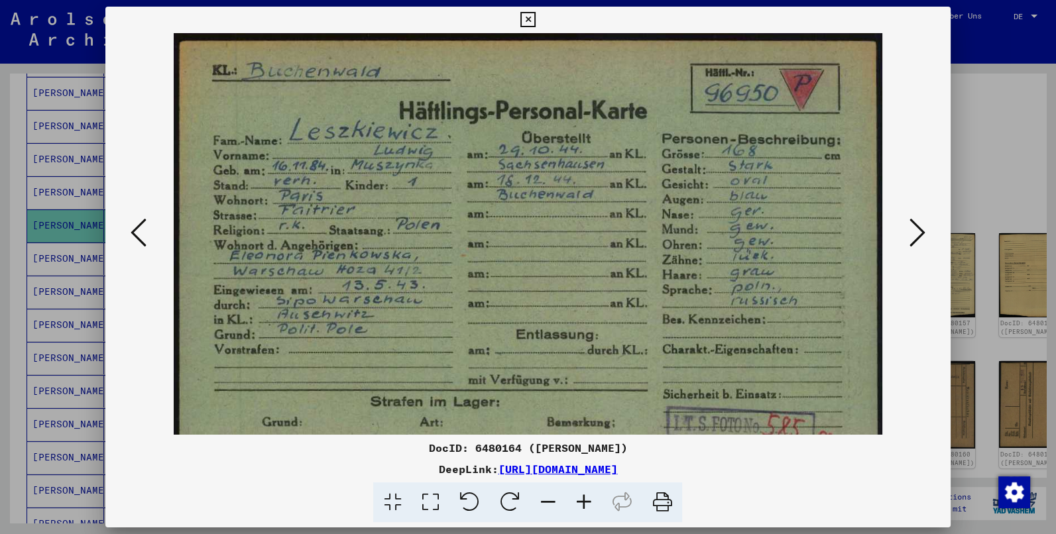
click at [580, 499] on icon at bounding box center [584, 503] width 36 height 40
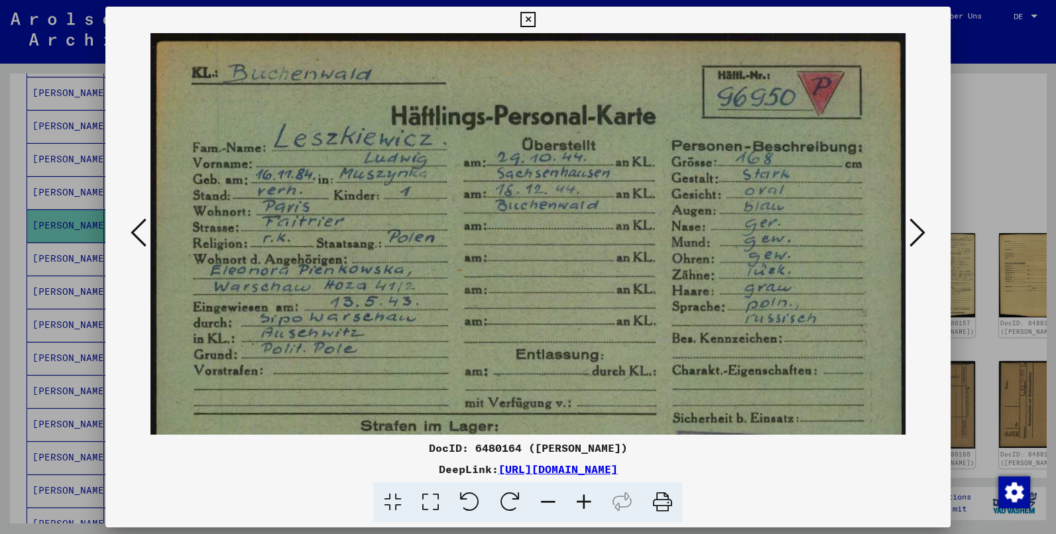
click at [580, 499] on icon at bounding box center [584, 503] width 36 height 40
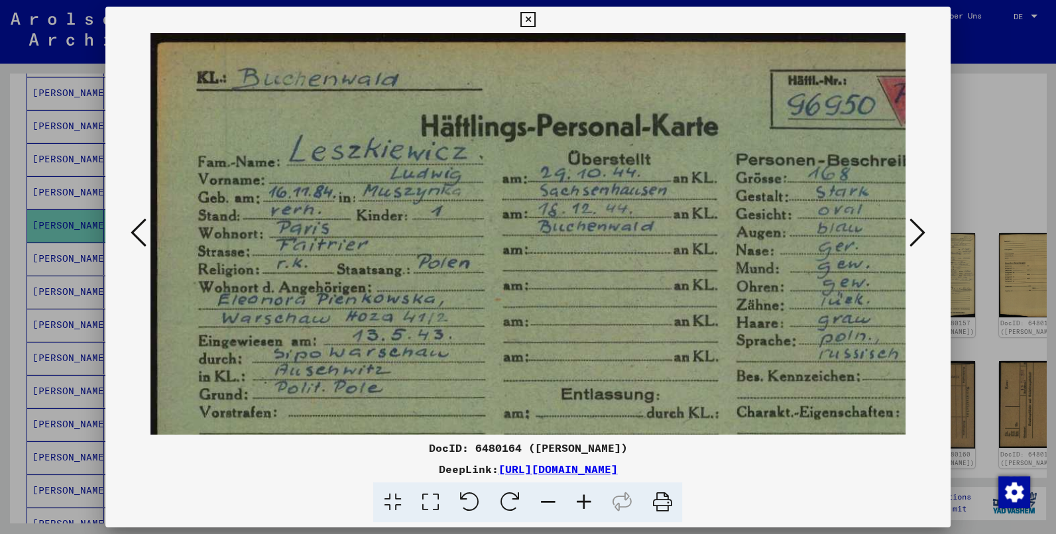
click at [580, 499] on icon at bounding box center [584, 503] width 36 height 40
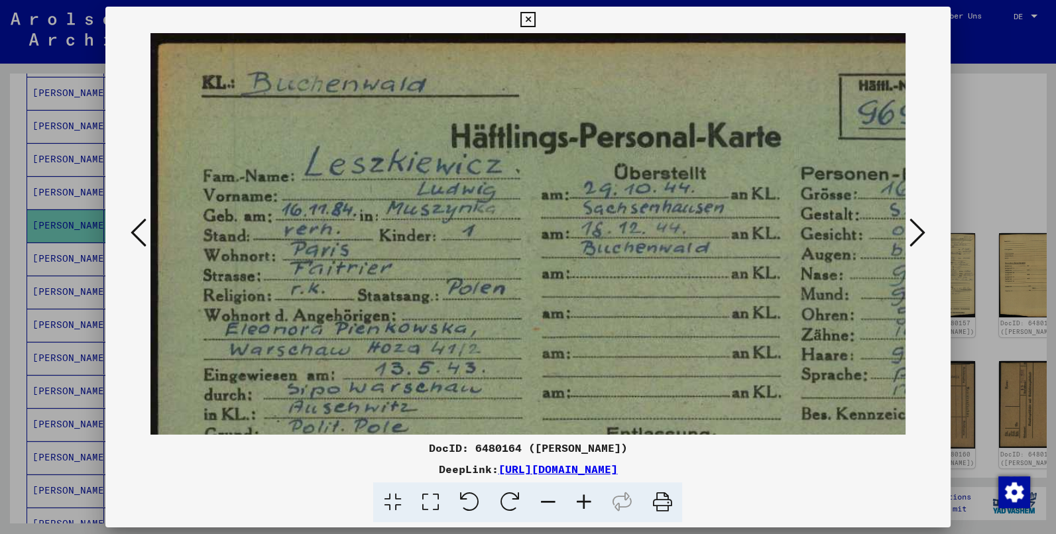
click at [580, 499] on icon at bounding box center [584, 503] width 36 height 40
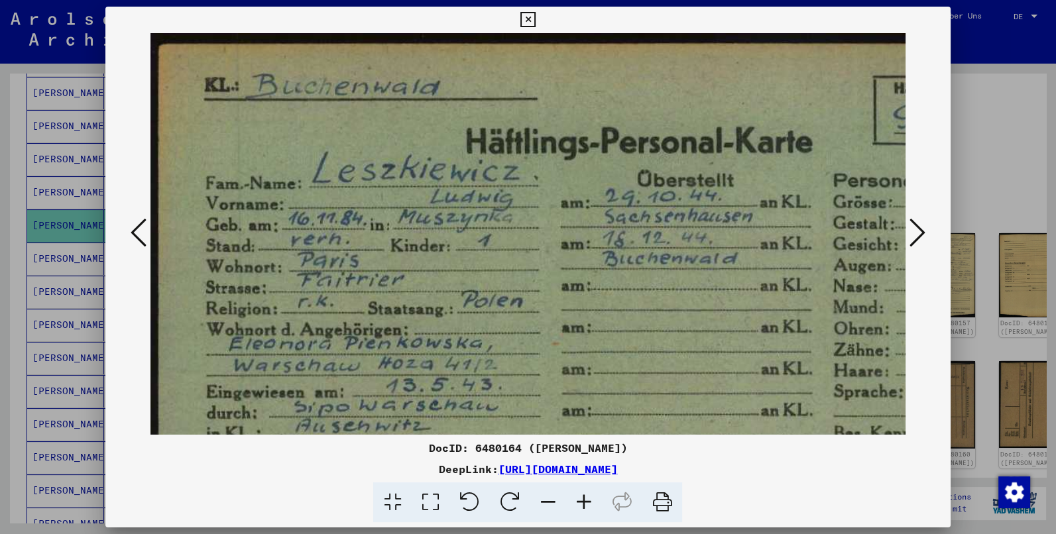
click at [580, 499] on icon at bounding box center [584, 503] width 36 height 40
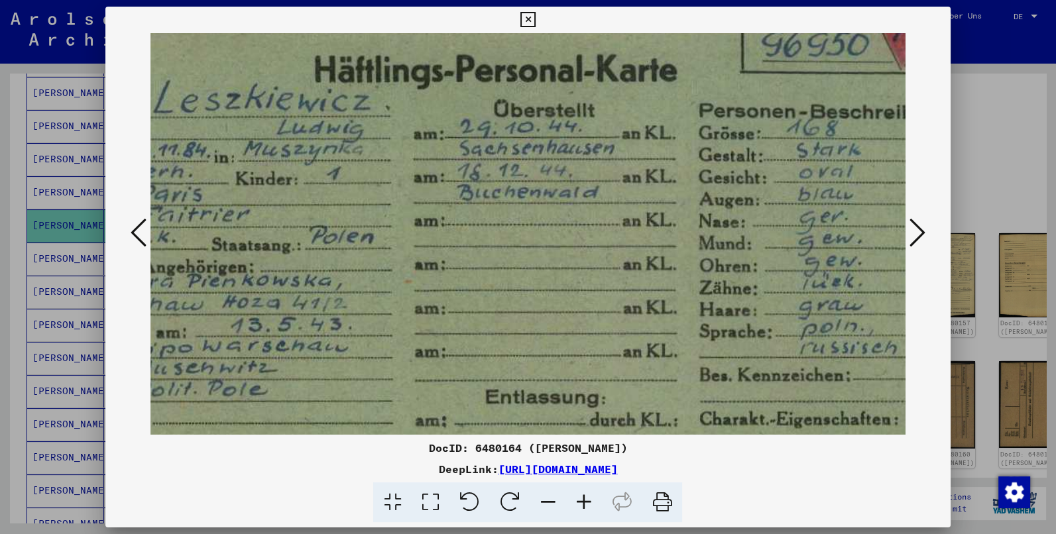
scroll to position [77, 181]
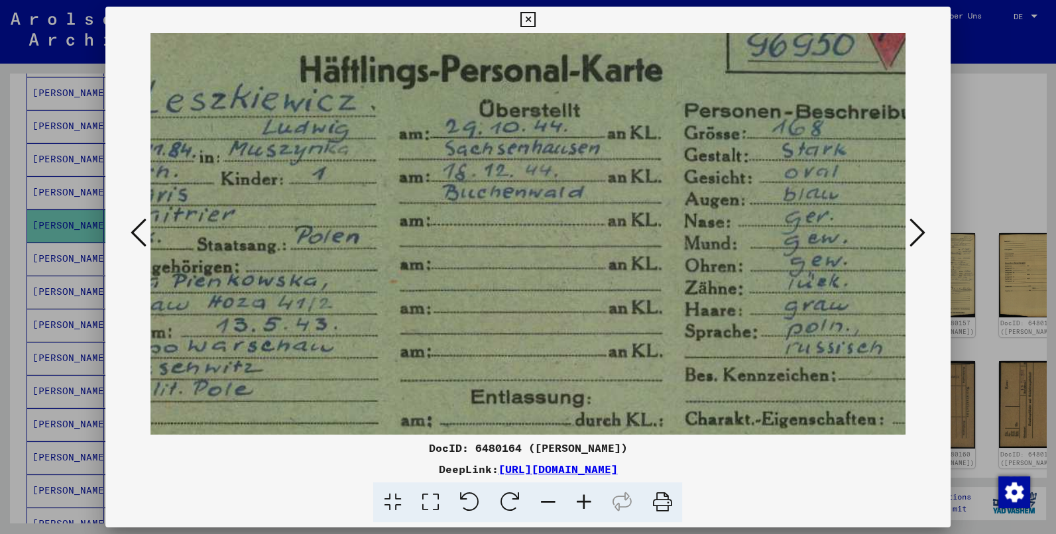
drag, startPoint x: 609, startPoint y: 355, endPoint x: 424, endPoint y: 275, distance: 201.4
click at [424, 275] on img at bounding box center [488, 322] width 1038 height 733
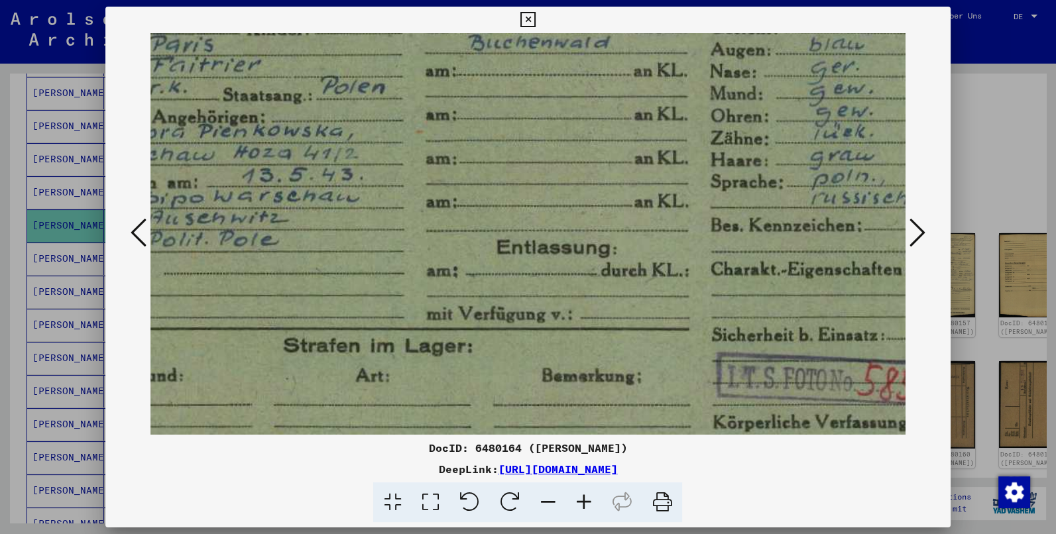
drag, startPoint x: 550, startPoint y: 332, endPoint x: 579, endPoint y: 178, distance: 155.8
click at [579, 178] on img at bounding box center [514, 172] width 1038 height 733
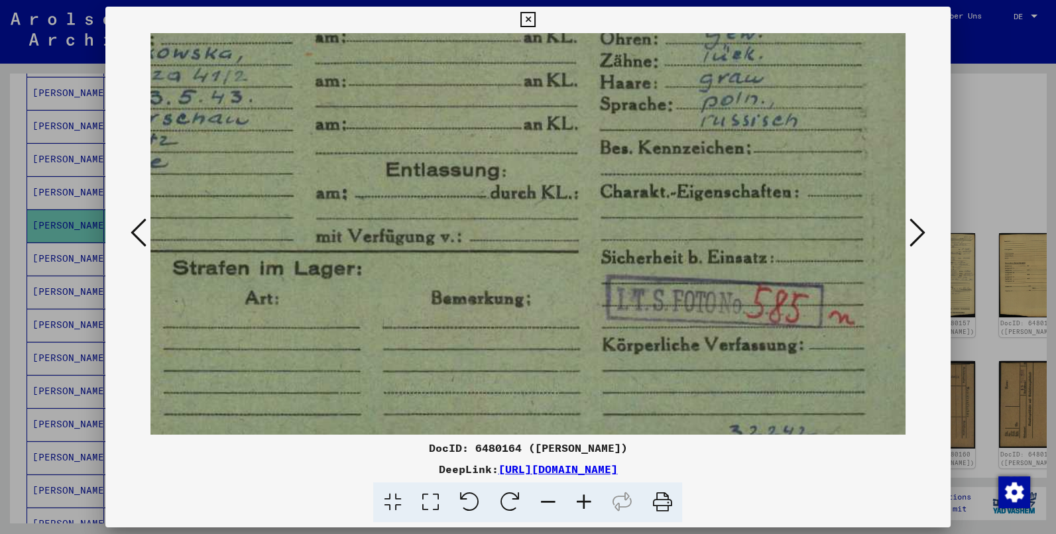
drag, startPoint x: 582, startPoint y: 267, endPoint x: 460, endPoint y: 183, distance: 147.9
click at [463, 184] on img at bounding box center [404, 95] width 1038 height 733
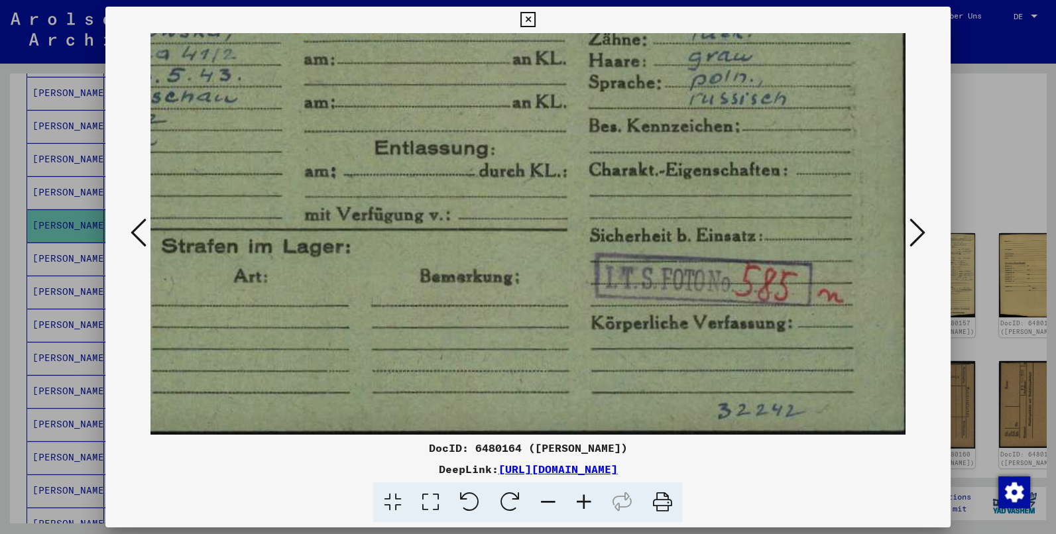
scroll to position [332, 277]
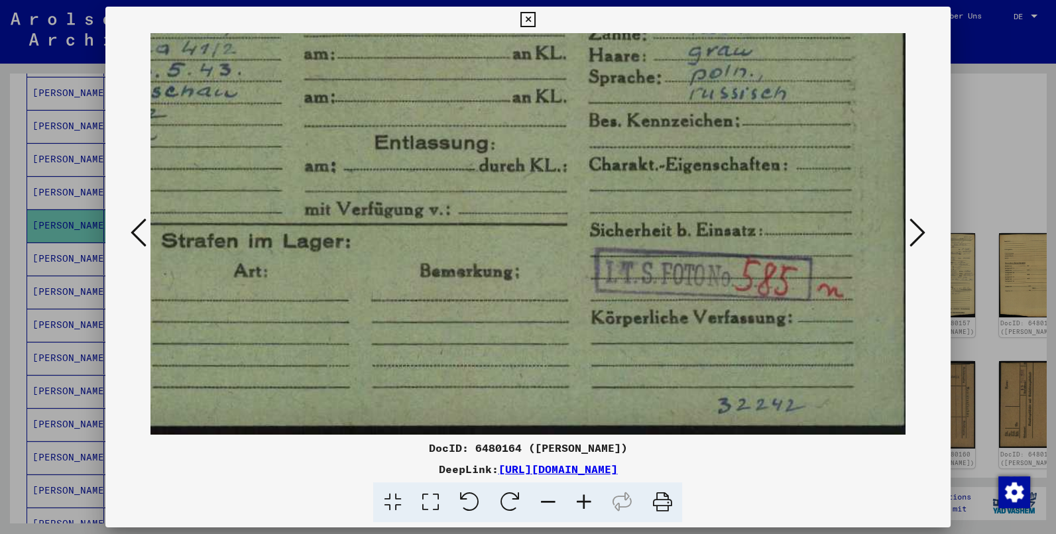
drag, startPoint x: 685, startPoint y: 292, endPoint x: 635, endPoint y: 250, distance: 65.9
click at [636, 251] on img at bounding box center [392, 68] width 1038 height 733
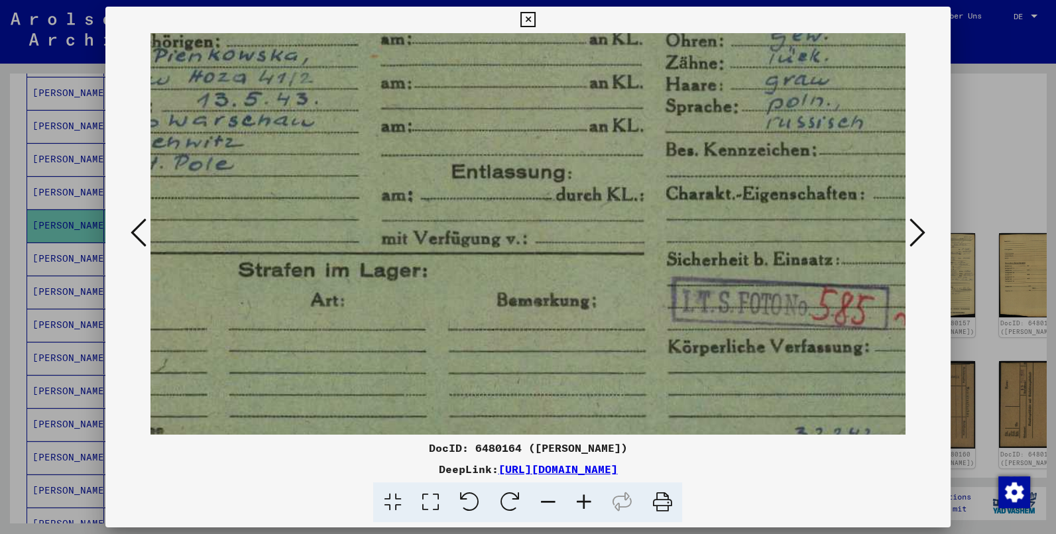
scroll to position [279, 117]
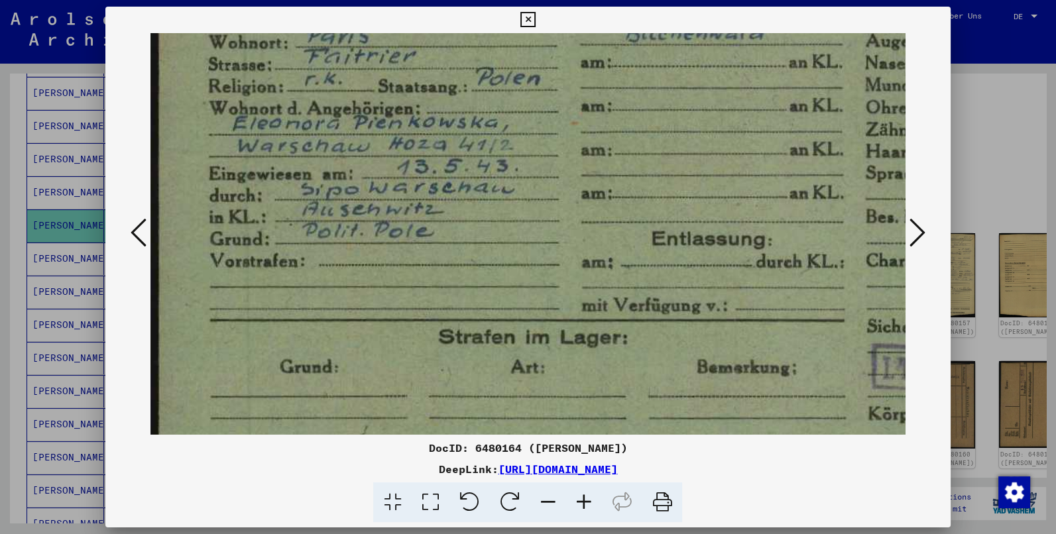
drag, startPoint x: 515, startPoint y: 275, endPoint x: 925, endPoint y: 371, distance: 421.6
click at [936, 373] on div at bounding box center [527, 234] width 845 height 402
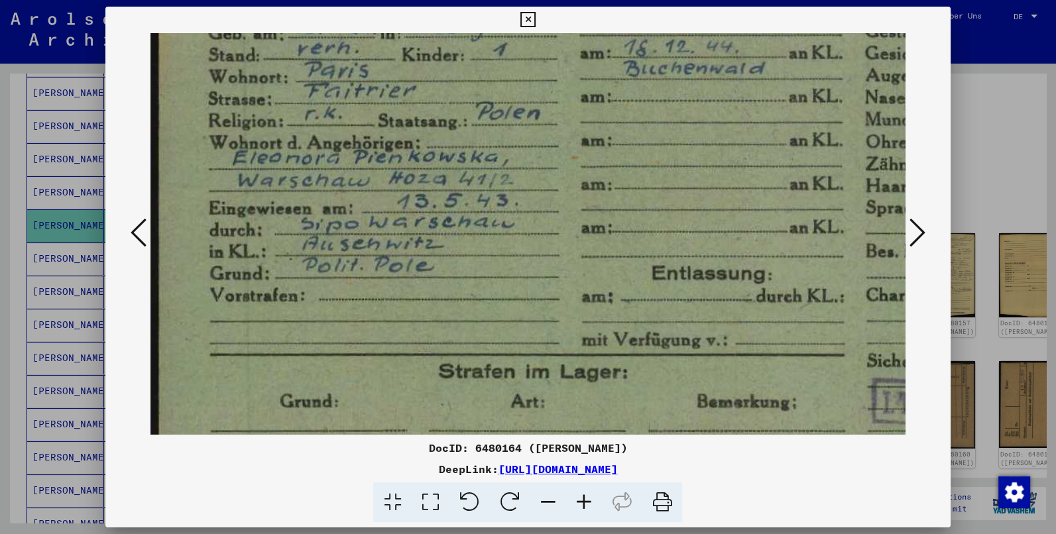
scroll to position [185, 0]
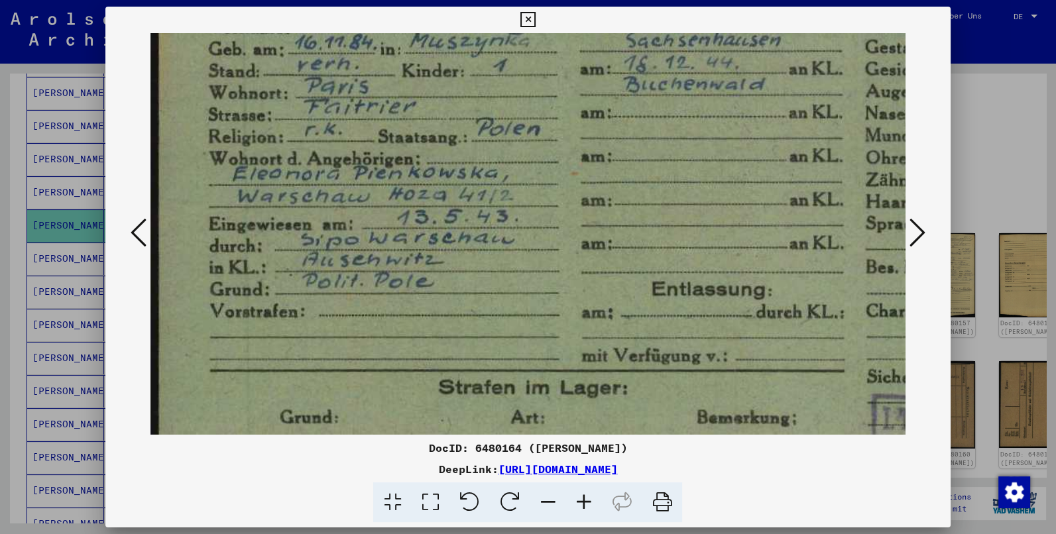
drag, startPoint x: 484, startPoint y: 298, endPoint x: 617, endPoint y: 350, distance: 143.0
click at [617, 350] on img at bounding box center [670, 214] width 1038 height 733
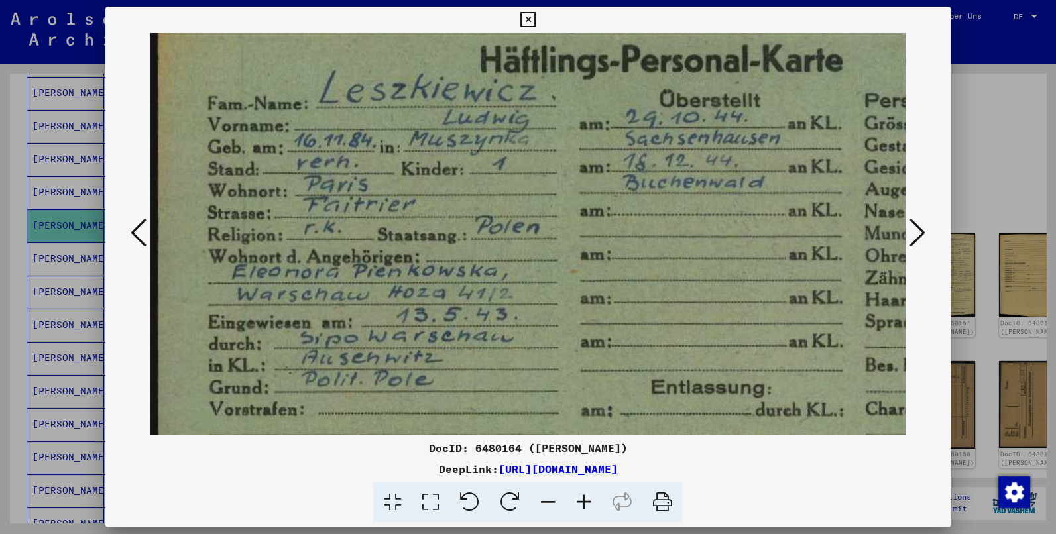
scroll to position [85, 1]
drag, startPoint x: 538, startPoint y: 247, endPoint x: 539, endPoint y: 353, distance: 106.1
click at [539, 353] on img at bounding box center [669, 314] width 1038 height 733
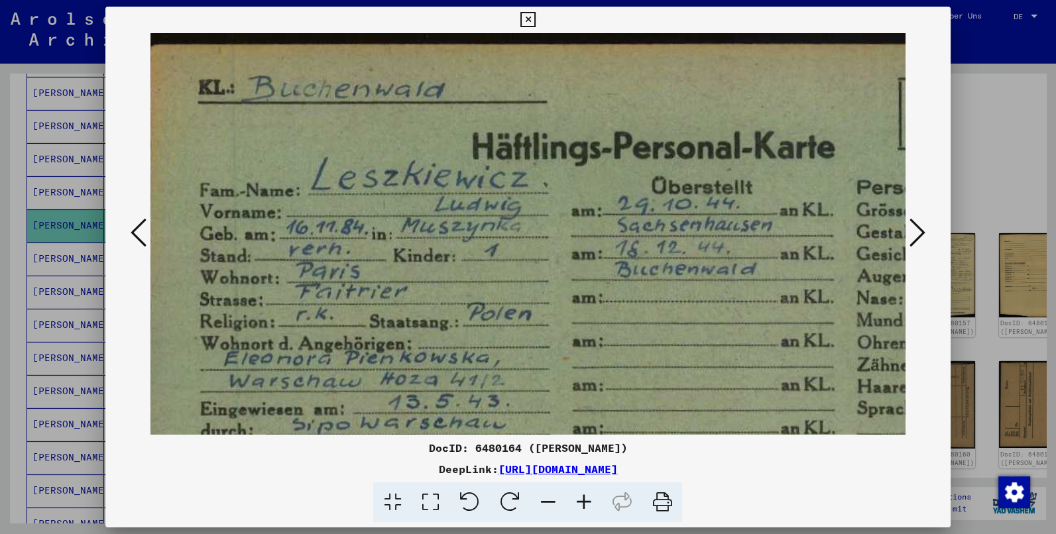
scroll to position [0, 8]
drag, startPoint x: 605, startPoint y: 234, endPoint x: 594, endPoint y: 344, distance: 110.6
click at [594, 344] on img at bounding box center [662, 399] width 1038 height 733
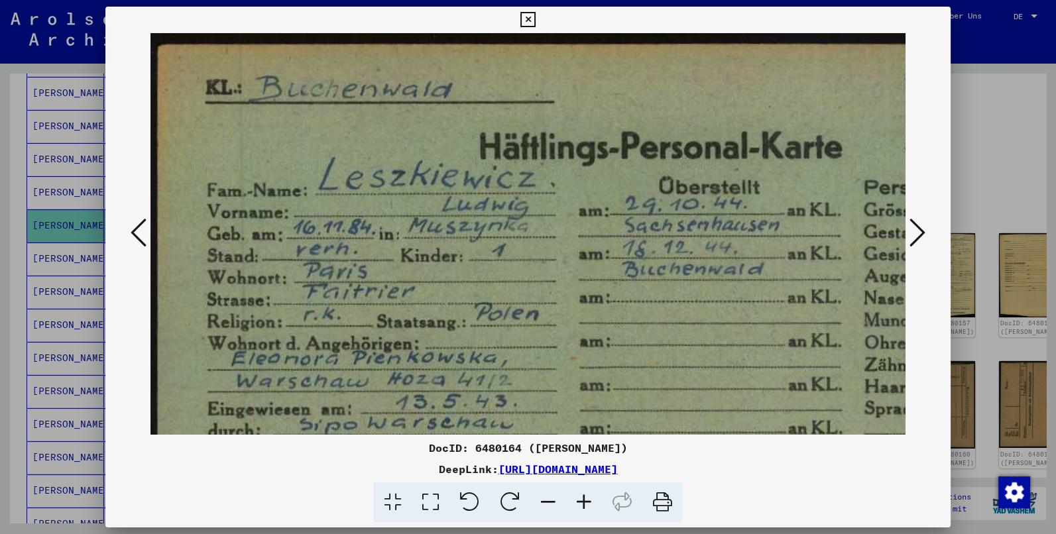
drag, startPoint x: 553, startPoint y: 330, endPoint x: 559, endPoint y: 336, distance: 8.9
click at [559, 336] on img at bounding box center [668, 399] width 1038 height 733
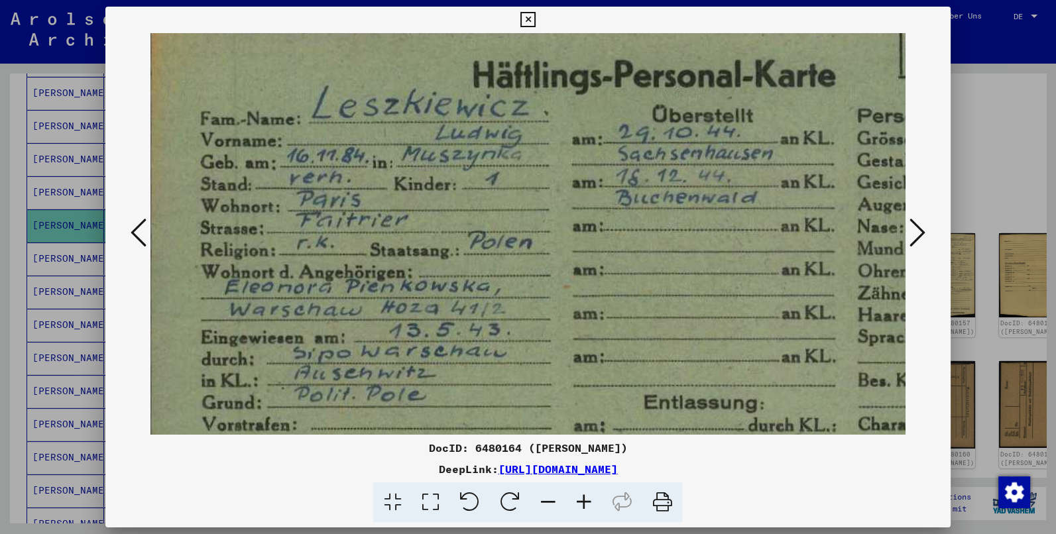
drag, startPoint x: 764, startPoint y: 377, endPoint x: 755, endPoint y: 300, distance: 78.1
click at [755, 300] on img at bounding box center [662, 328] width 1038 height 733
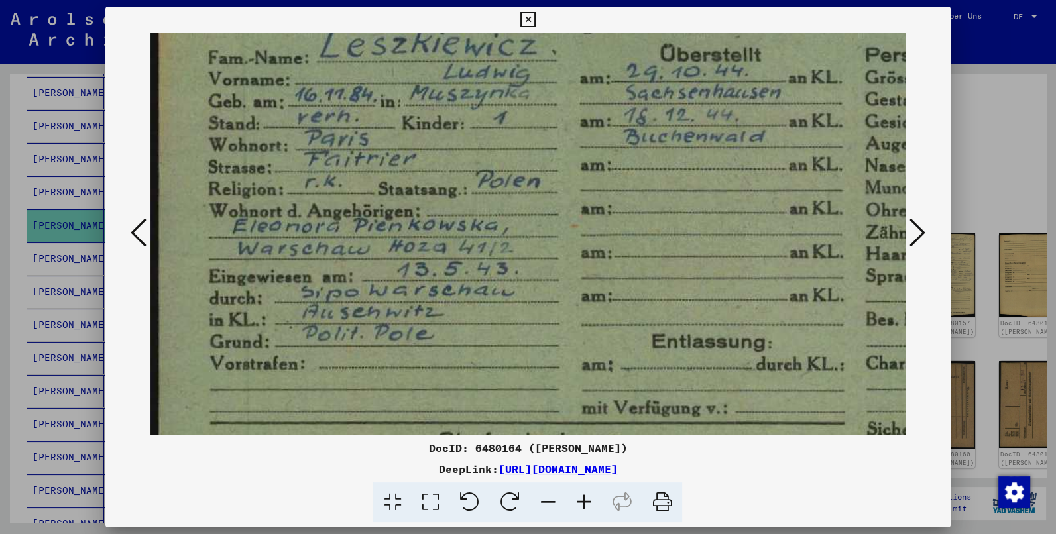
scroll to position [136, 0]
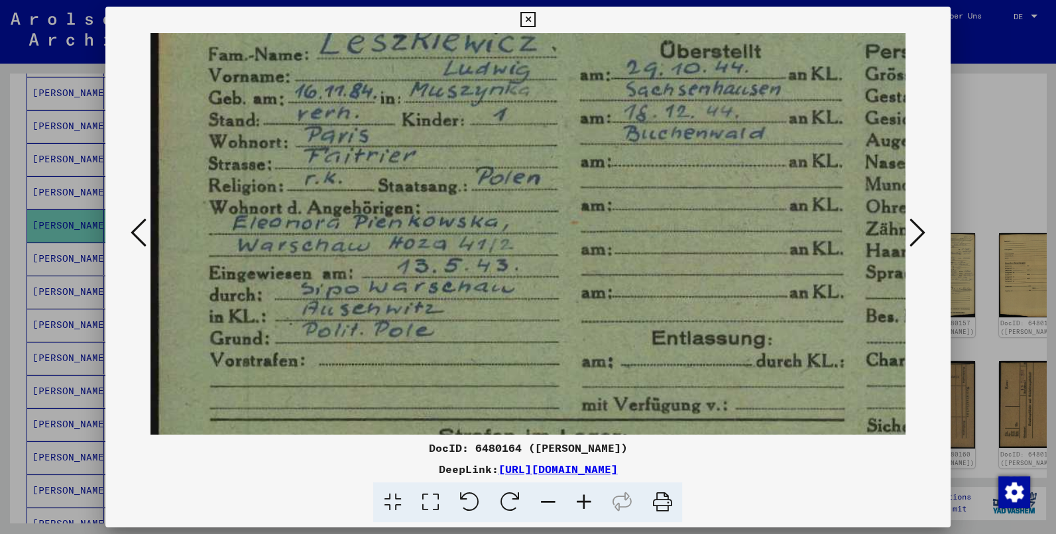
drag, startPoint x: 589, startPoint y: 367, endPoint x: 611, endPoint y: 302, distance: 68.6
click at [611, 302] on img at bounding box center [670, 263] width 1038 height 733
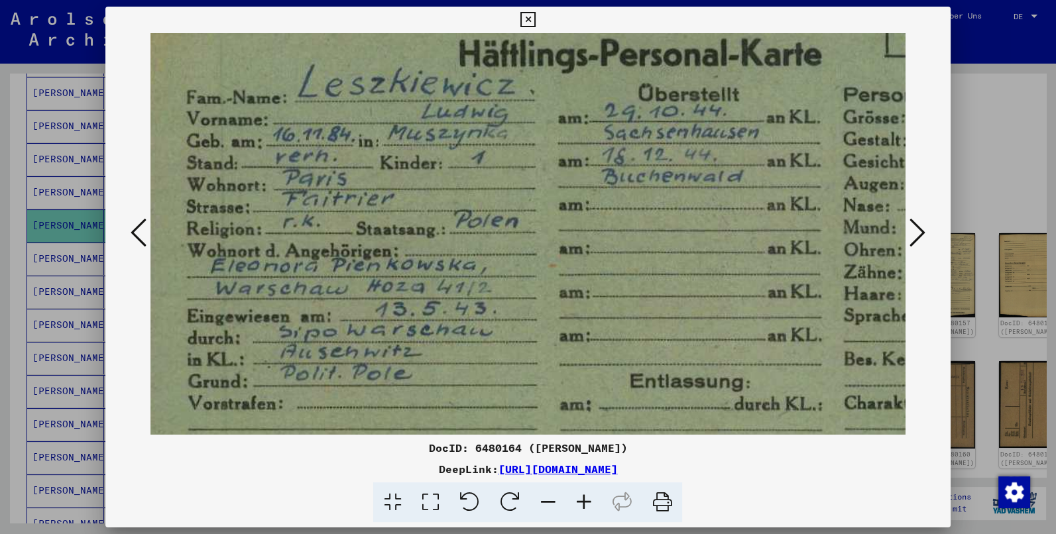
drag, startPoint x: 605, startPoint y: 298, endPoint x: 578, endPoint y: 344, distance: 53.2
click at [578, 344] on img at bounding box center [648, 306] width 1038 height 733
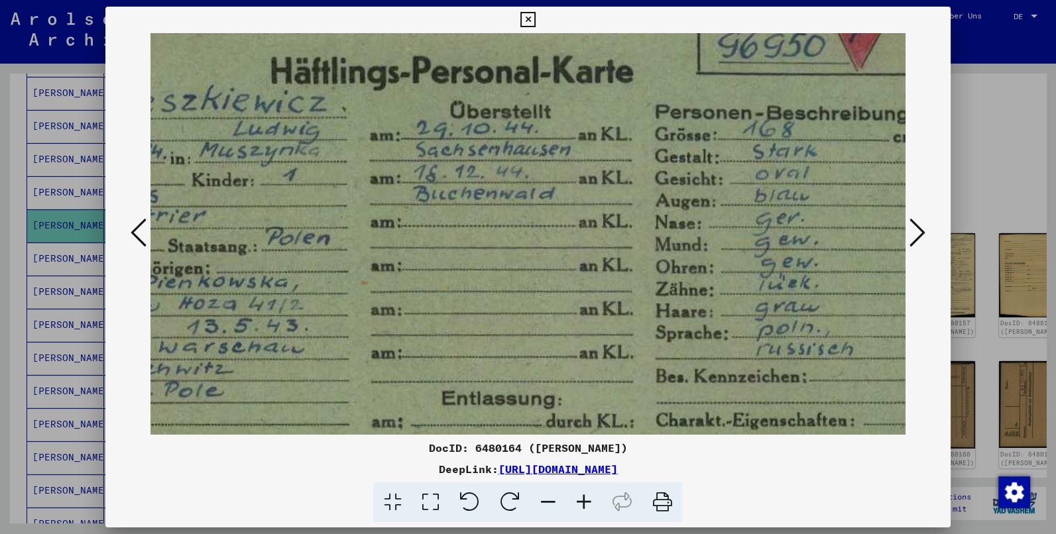
scroll to position [77, 277]
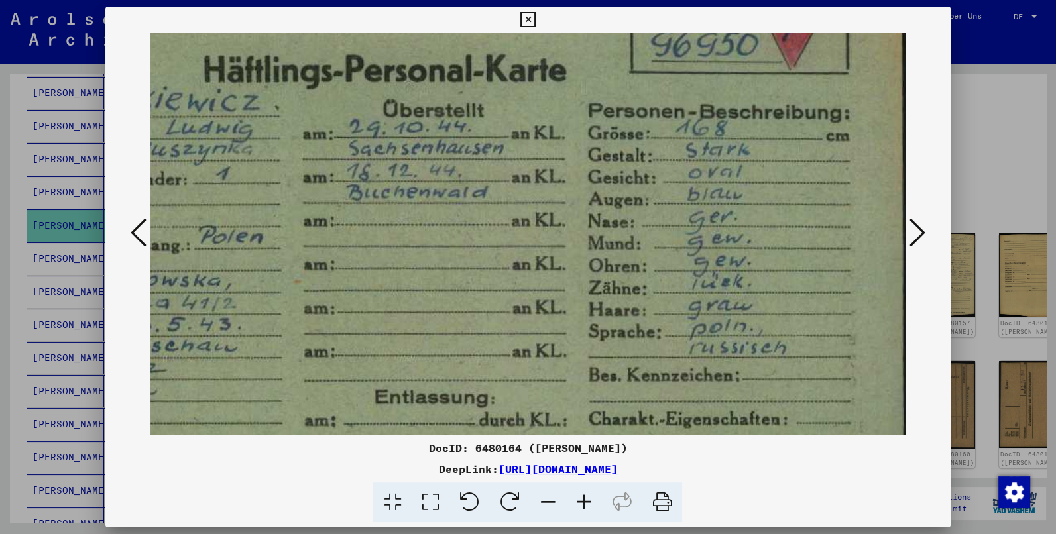
drag, startPoint x: 823, startPoint y: 252, endPoint x: 387, endPoint y: 259, distance: 435.7
click at [387, 259] on img at bounding box center [392, 322] width 1038 height 733
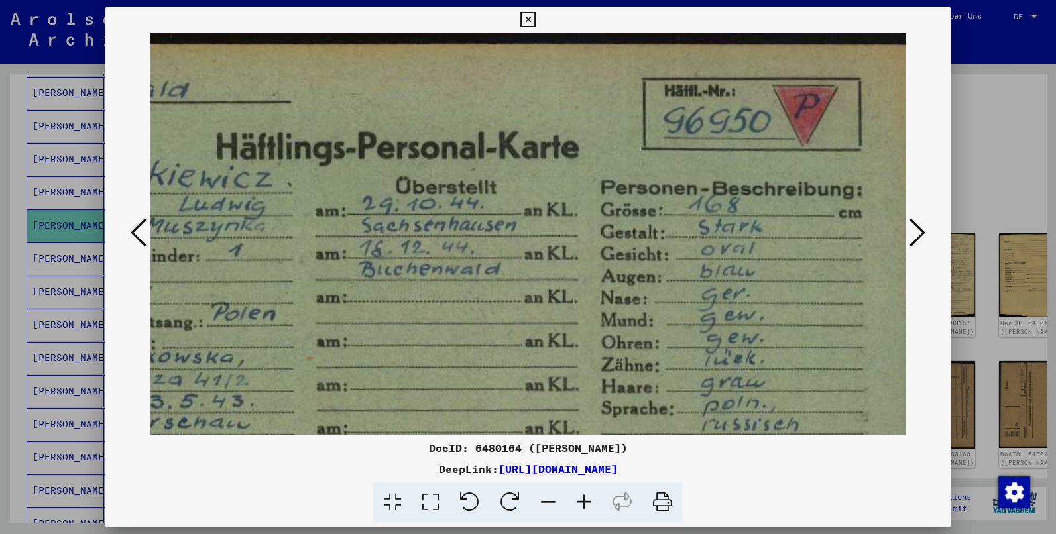
scroll to position [0, 269]
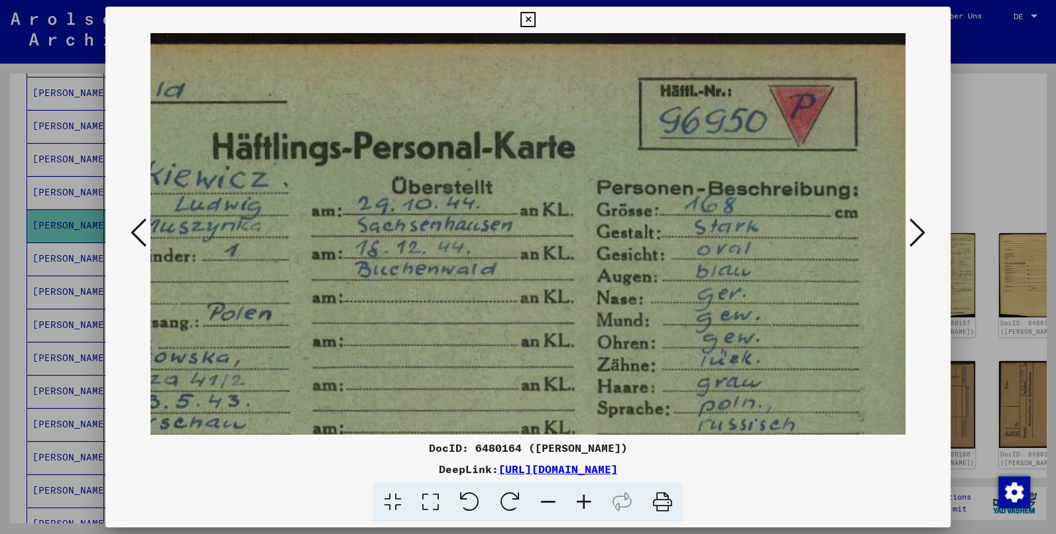
drag, startPoint x: 524, startPoint y: 254, endPoint x: 520, endPoint y: 401, distance: 147.3
click at [520, 401] on img at bounding box center [401, 399] width 1038 height 733
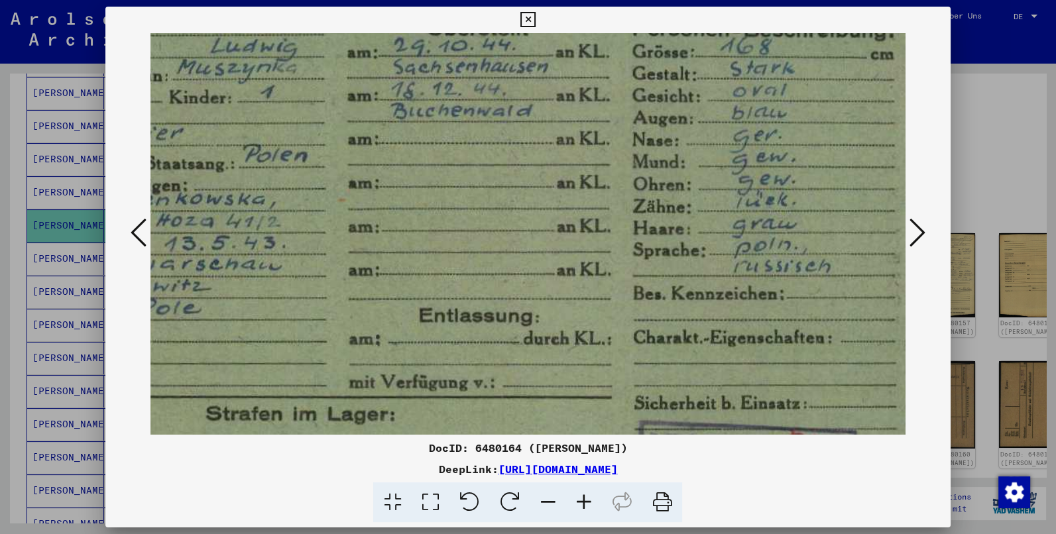
drag, startPoint x: 664, startPoint y: 363, endPoint x: 706, endPoint y: 178, distance: 190.3
click at [706, 178] on img at bounding box center [437, 241] width 1038 height 733
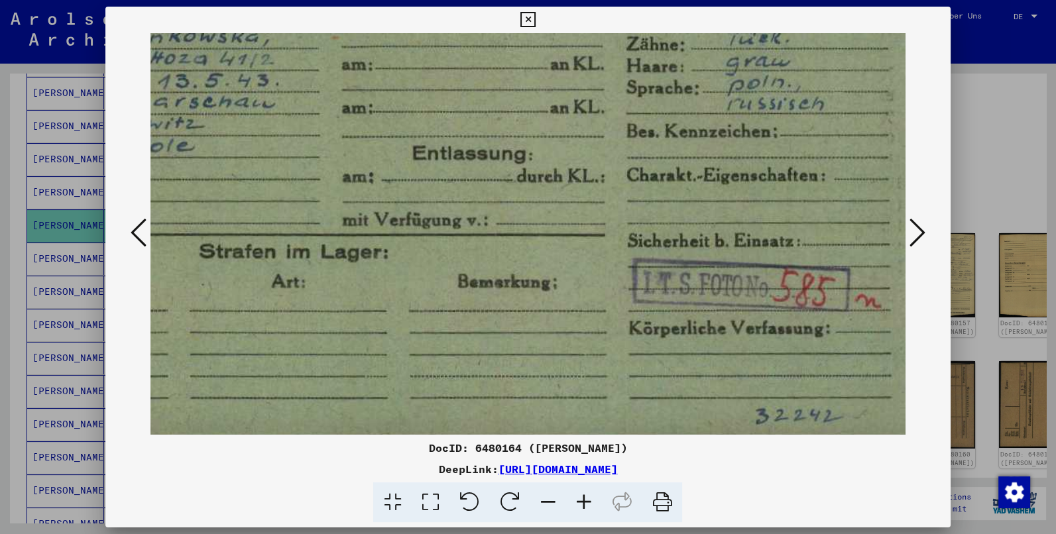
drag, startPoint x: 682, startPoint y: 323, endPoint x: 664, endPoint y: 181, distance: 143.0
click at [666, 184] on img at bounding box center [430, 78] width 1038 height 733
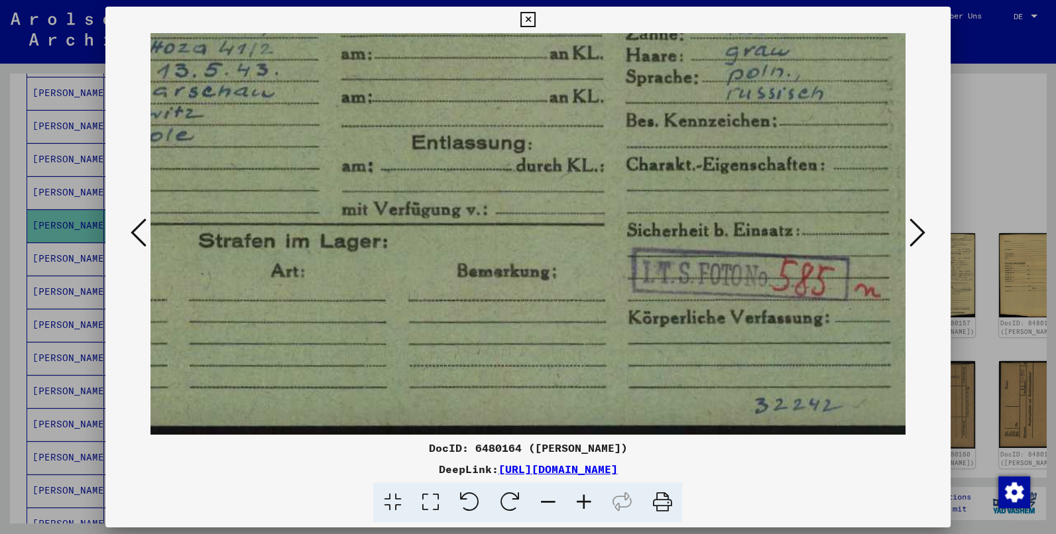
scroll to position [332, 239]
drag, startPoint x: 597, startPoint y: 349, endPoint x: 599, endPoint y: 201, distance: 148.5
click at [599, 201] on img at bounding box center [431, 68] width 1038 height 733
click at [921, 232] on icon at bounding box center [918, 233] width 16 height 32
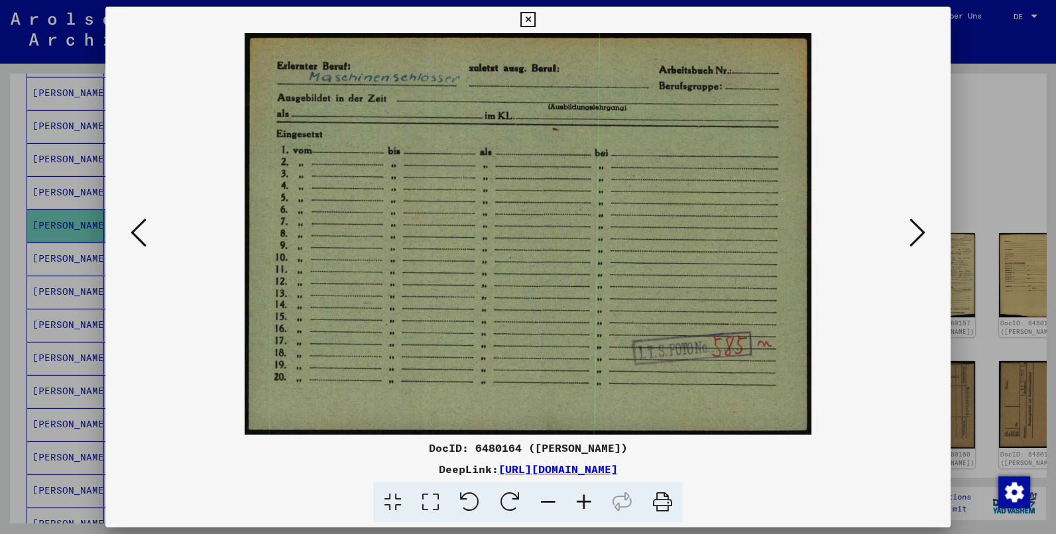
scroll to position [0, 0]
click at [916, 231] on icon at bounding box center [918, 233] width 16 height 32
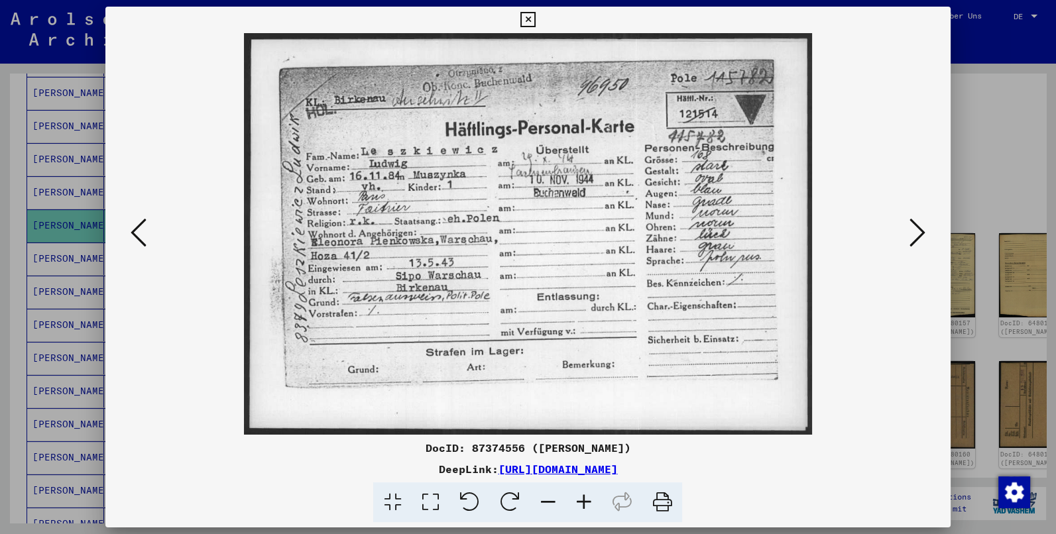
click at [586, 495] on icon at bounding box center [584, 503] width 36 height 40
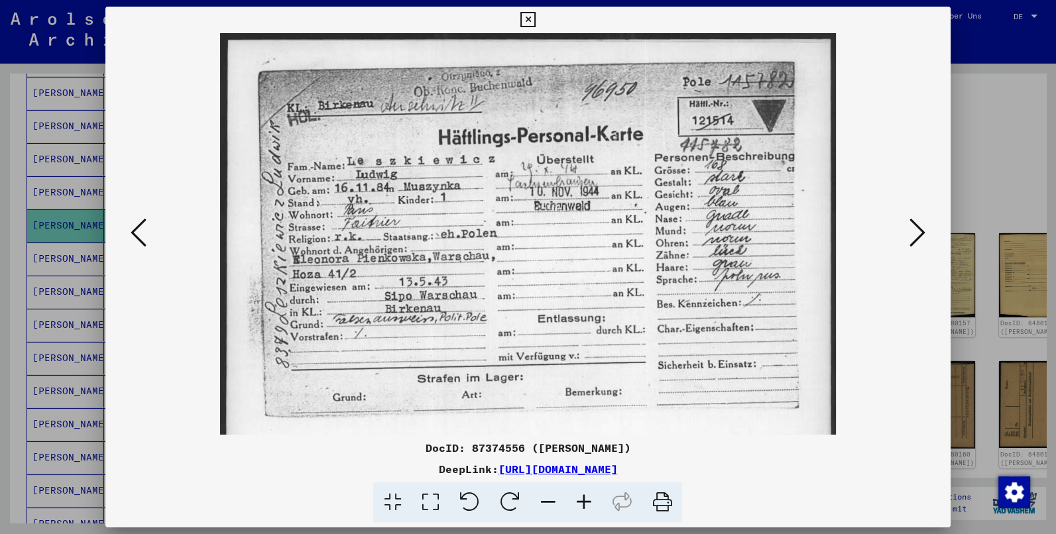
click at [586, 495] on icon at bounding box center [584, 503] width 36 height 40
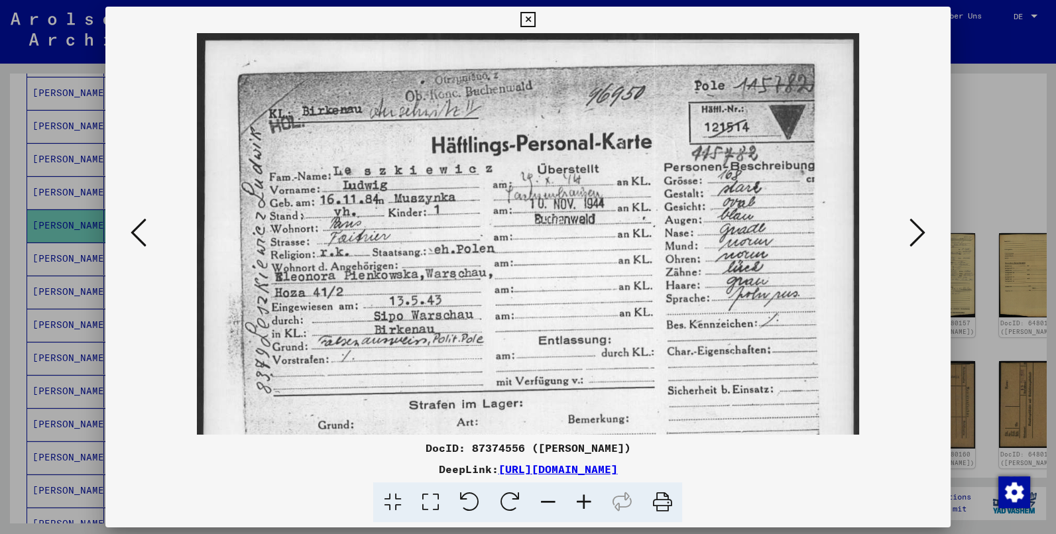
click at [586, 495] on icon at bounding box center [584, 503] width 36 height 40
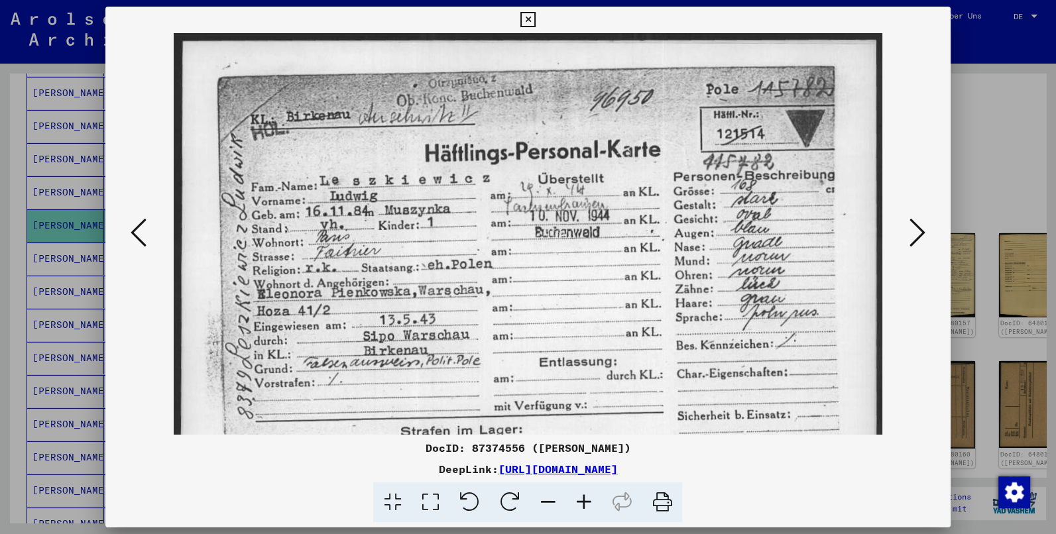
click at [586, 495] on icon at bounding box center [584, 503] width 36 height 40
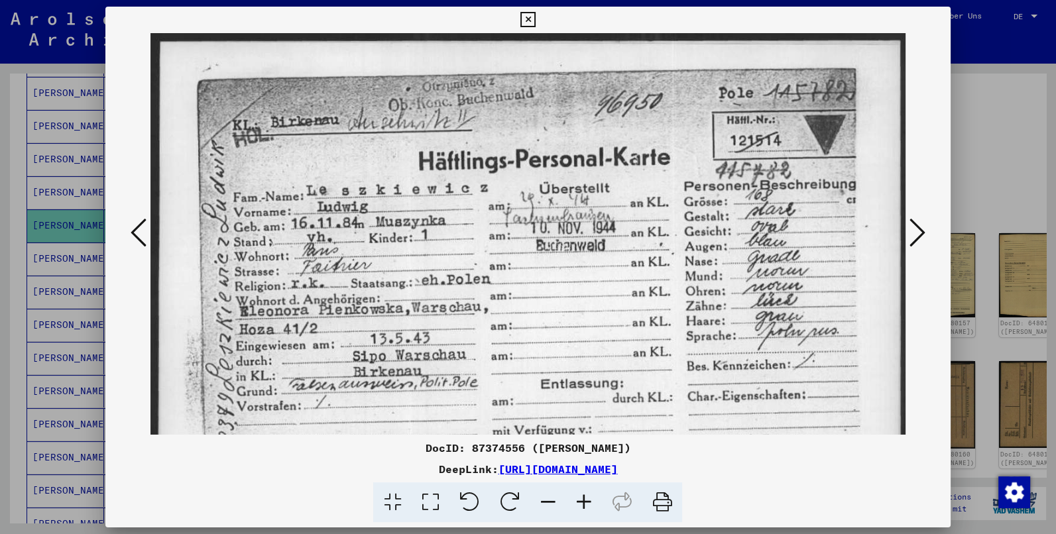
click at [586, 495] on icon at bounding box center [584, 503] width 36 height 40
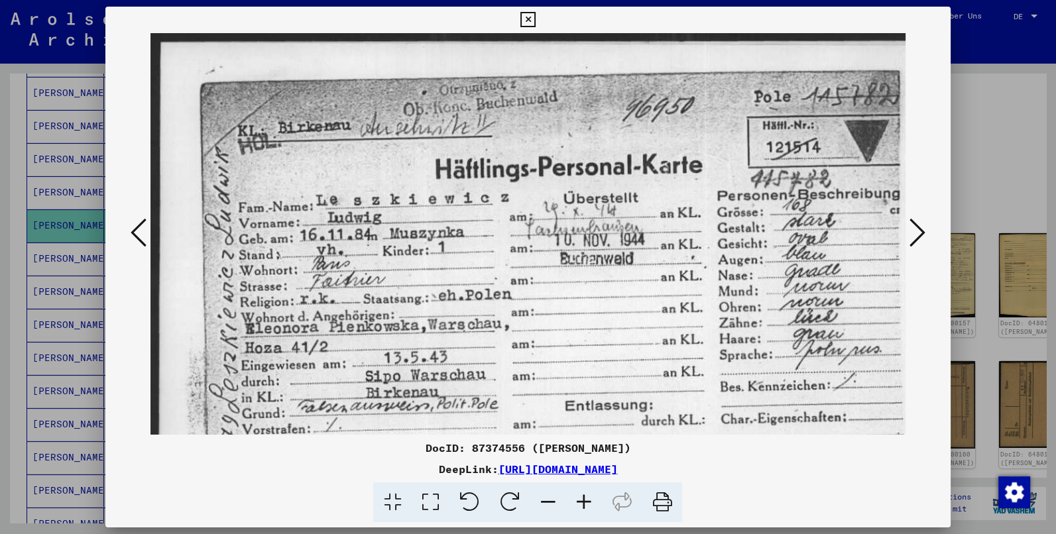
click at [909, 236] on button at bounding box center [918, 234] width 24 height 38
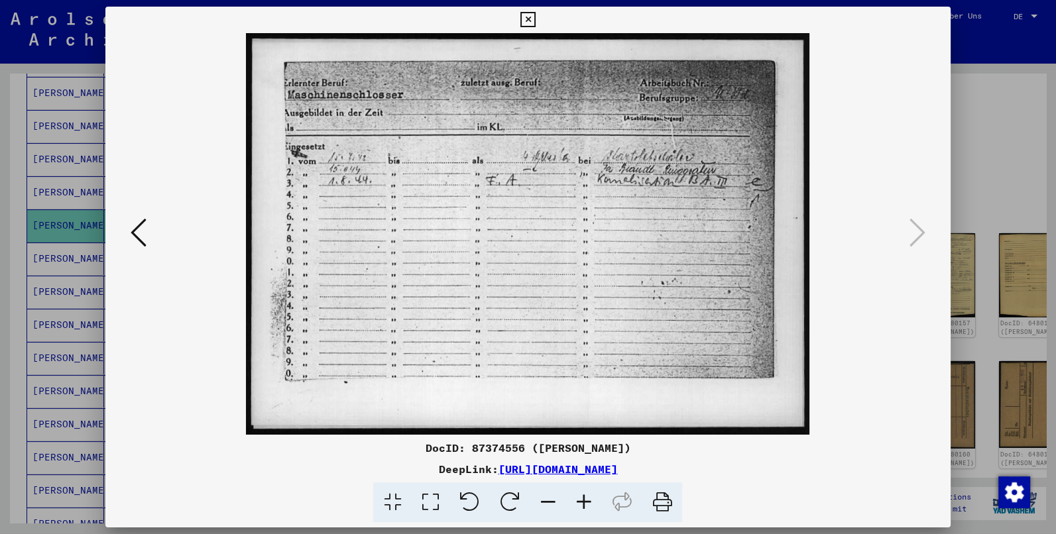
click at [580, 501] on icon at bounding box center [584, 503] width 36 height 40
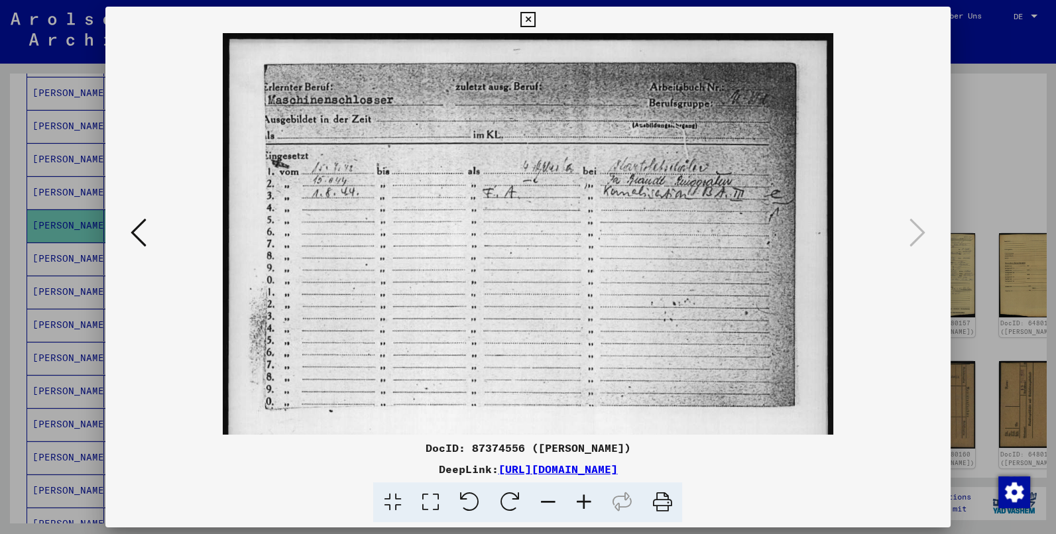
click at [580, 501] on icon at bounding box center [584, 503] width 36 height 40
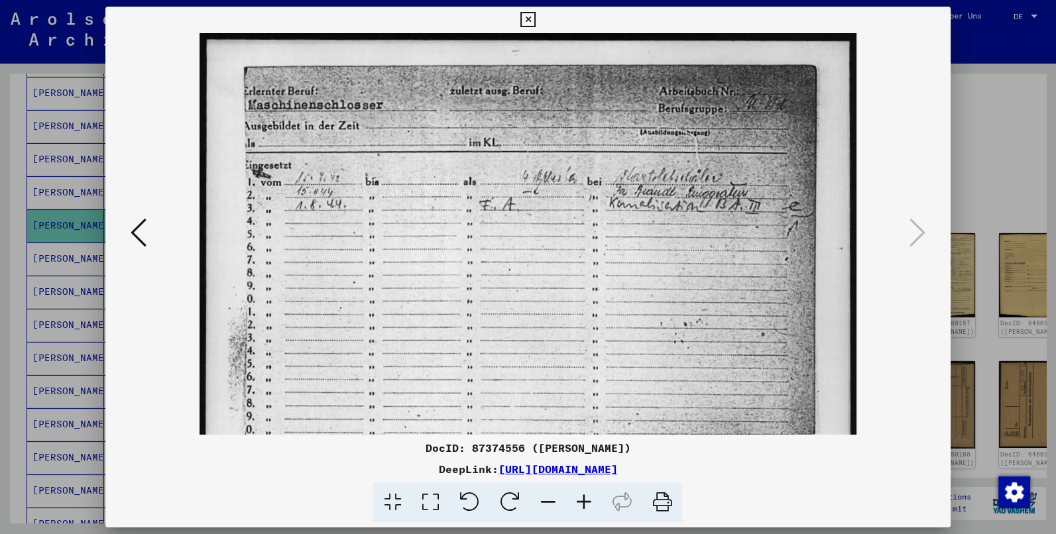
click at [580, 501] on icon at bounding box center [584, 503] width 36 height 40
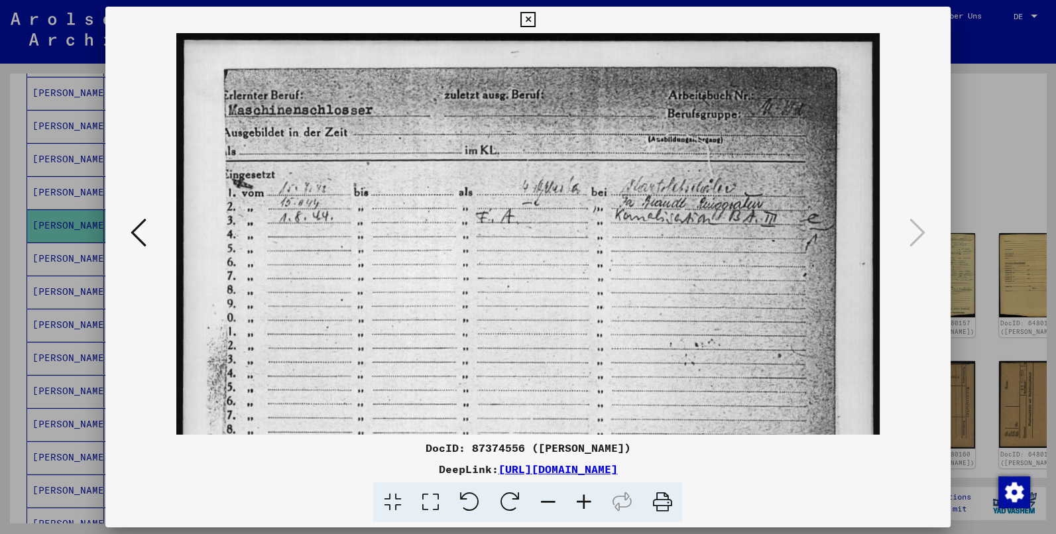
click at [580, 501] on icon at bounding box center [584, 503] width 36 height 40
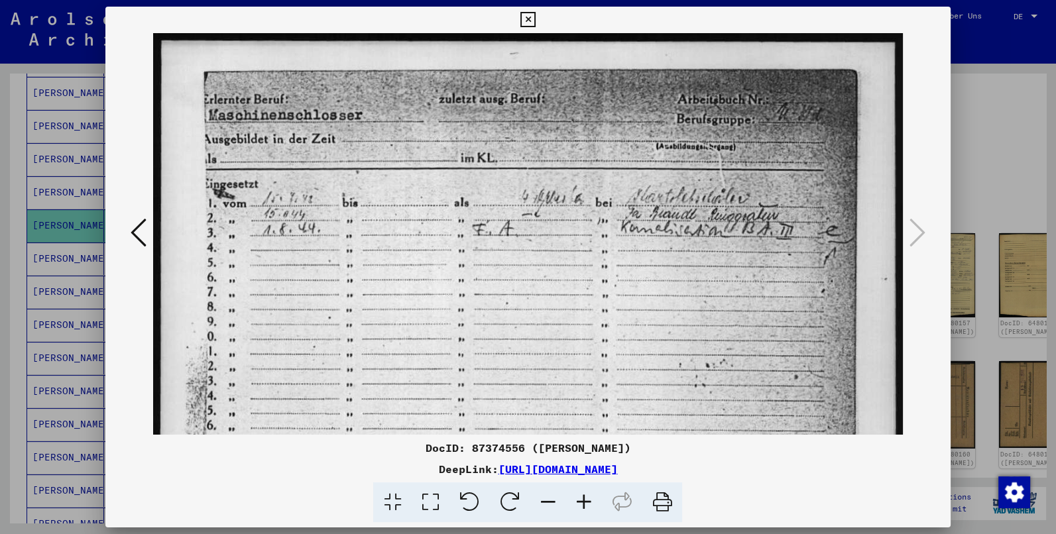
click at [580, 501] on icon at bounding box center [584, 503] width 36 height 40
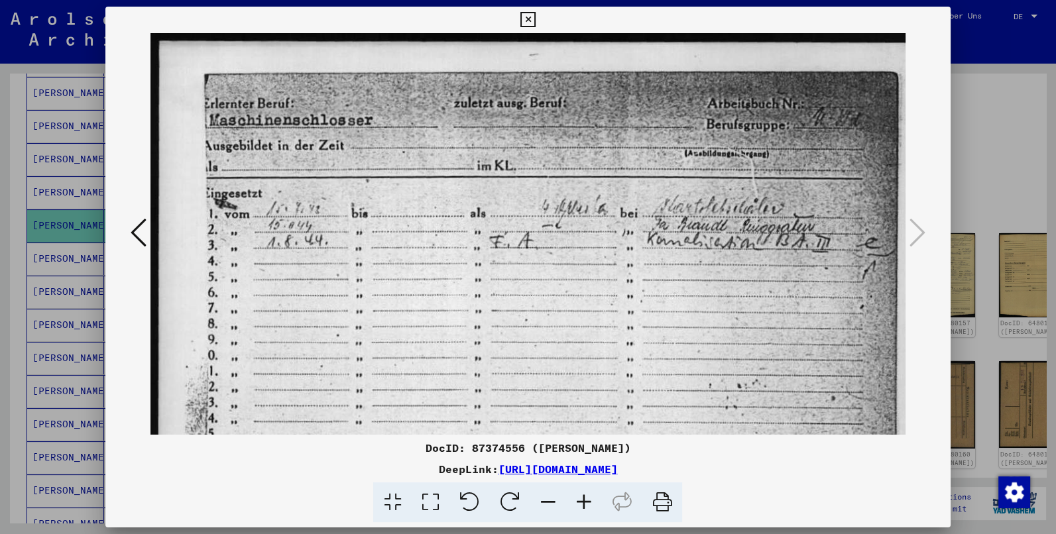
click at [580, 501] on icon at bounding box center [584, 503] width 36 height 40
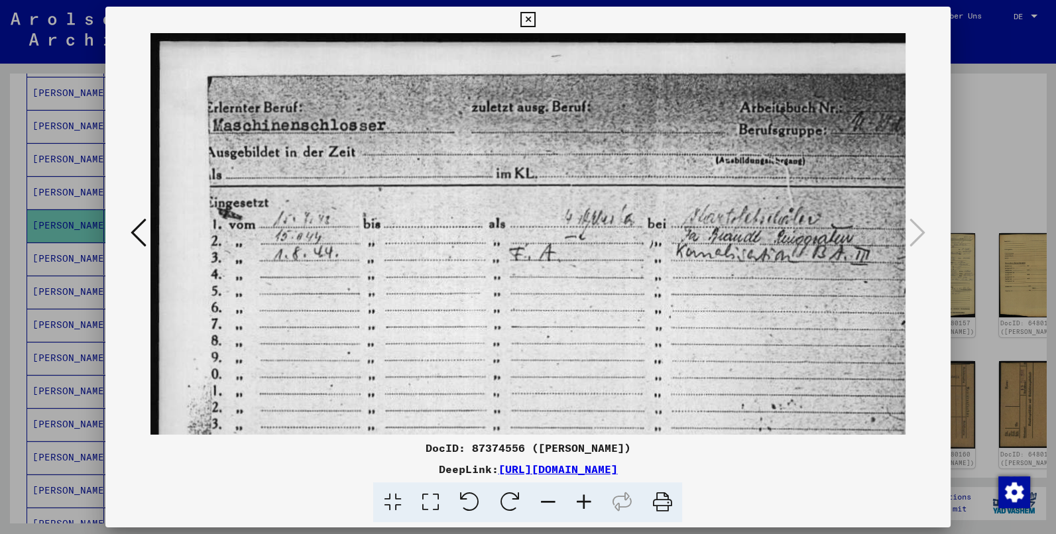
click at [580, 501] on icon at bounding box center [584, 503] width 36 height 40
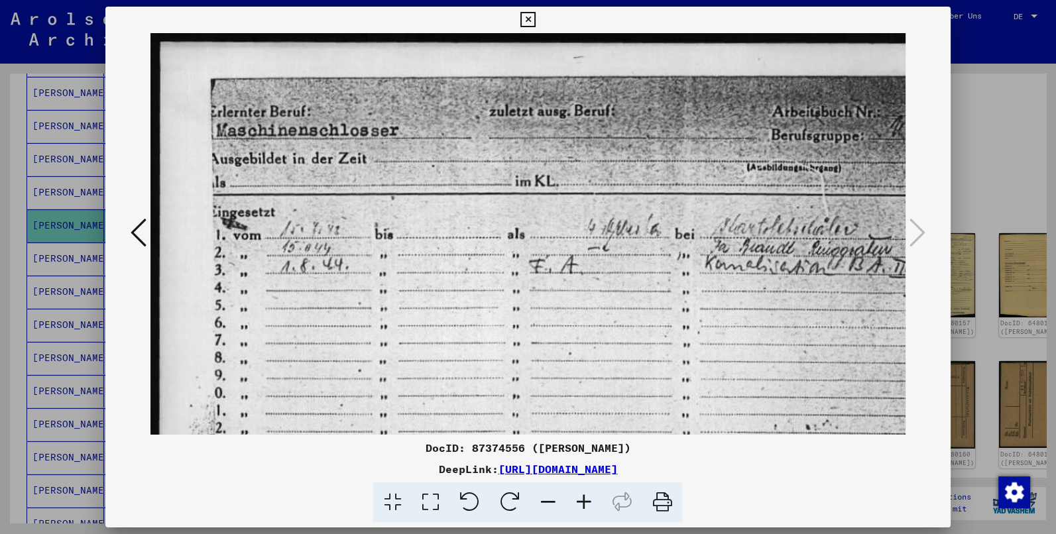
click at [580, 501] on icon at bounding box center [584, 503] width 36 height 40
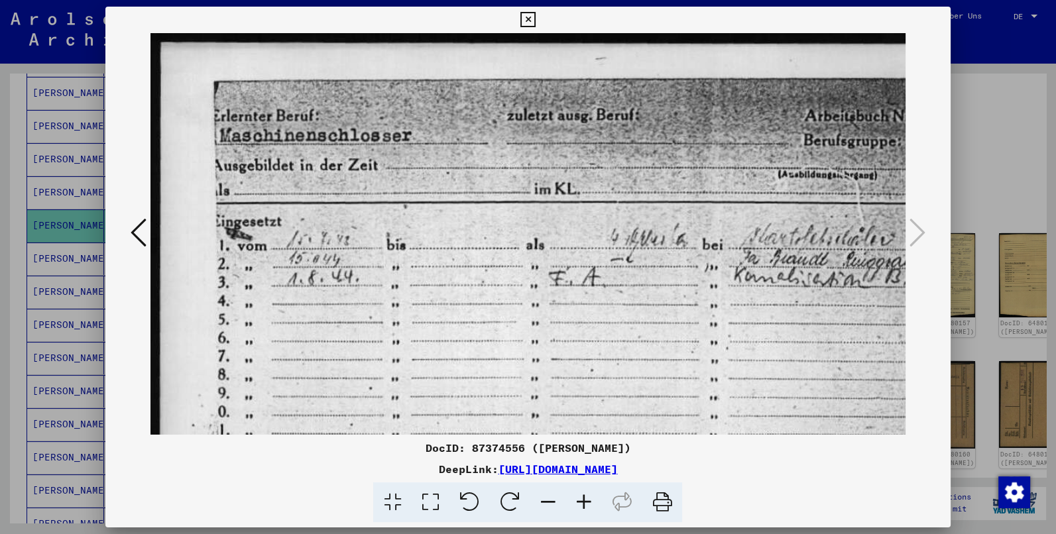
click at [580, 501] on icon at bounding box center [584, 503] width 36 height 40
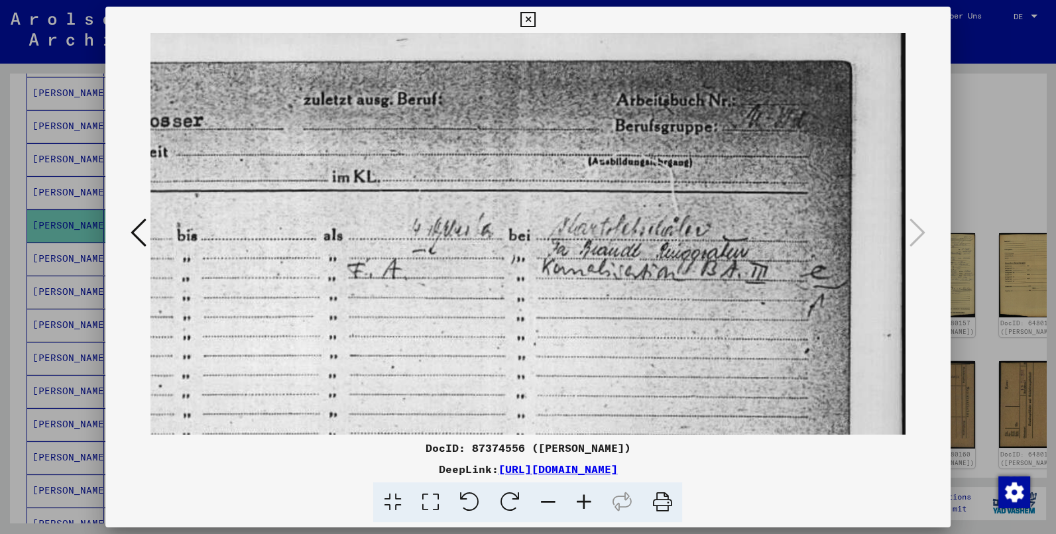
scroll to position [17, 221]
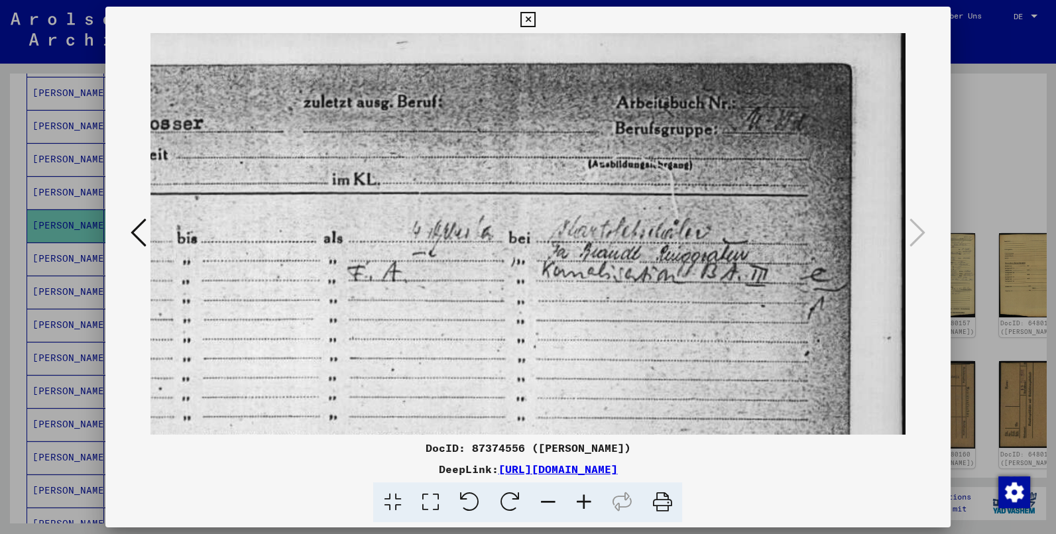
drag, startPoint x: 759, startPoint y: 355, endPoint x: 479, endPoint y: 341, distance: 280.9
click at [479, 340] on img at bounding box center [420, 366] width 982 height 700
click at [536, 23] on icon at bounding box center [528, 20] width 15 height 16
